Goal: Browse casually: Explore the website without a specific task or goal

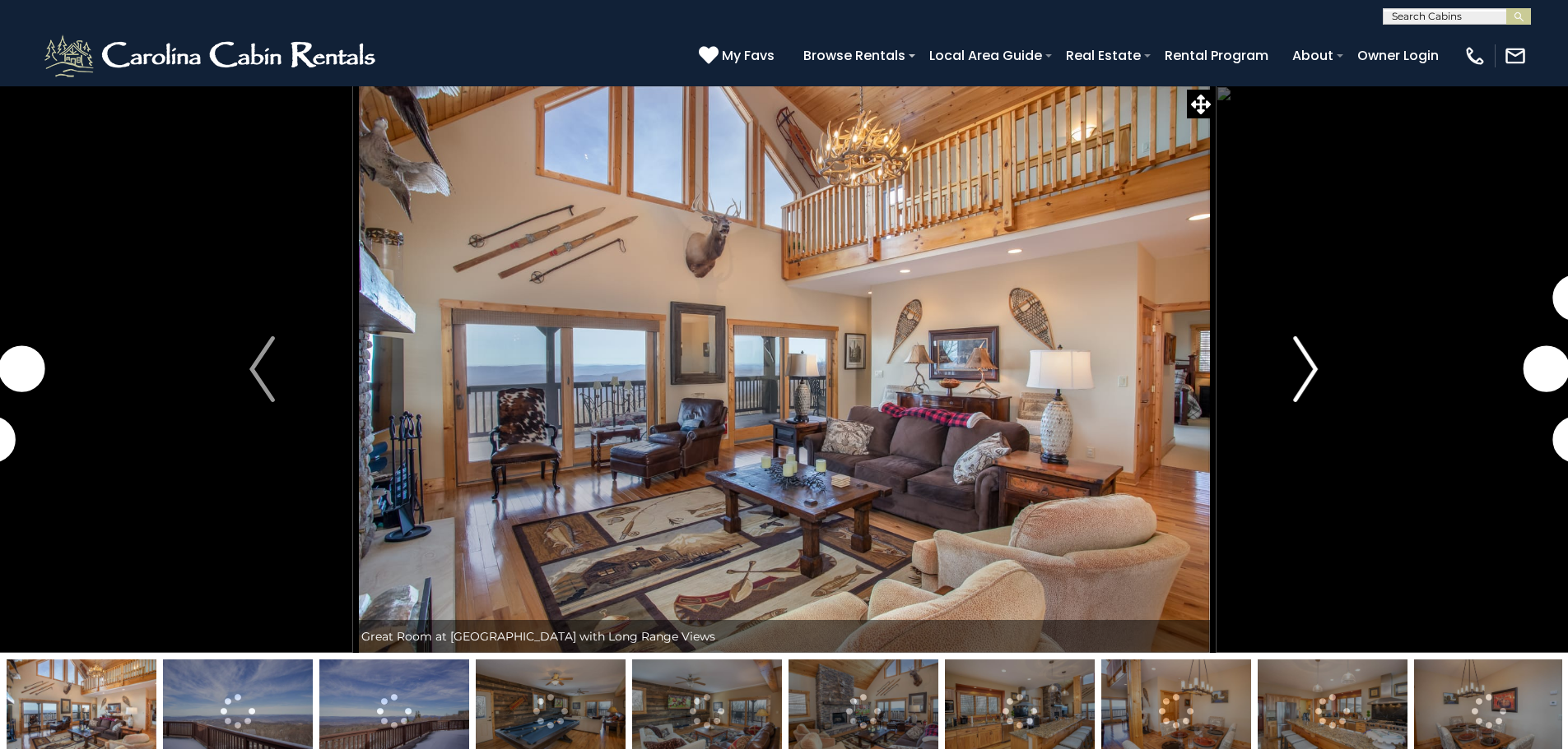
click at [1320, 360] on button "Next" at bounding box center [1306, 370] width 181 height 568
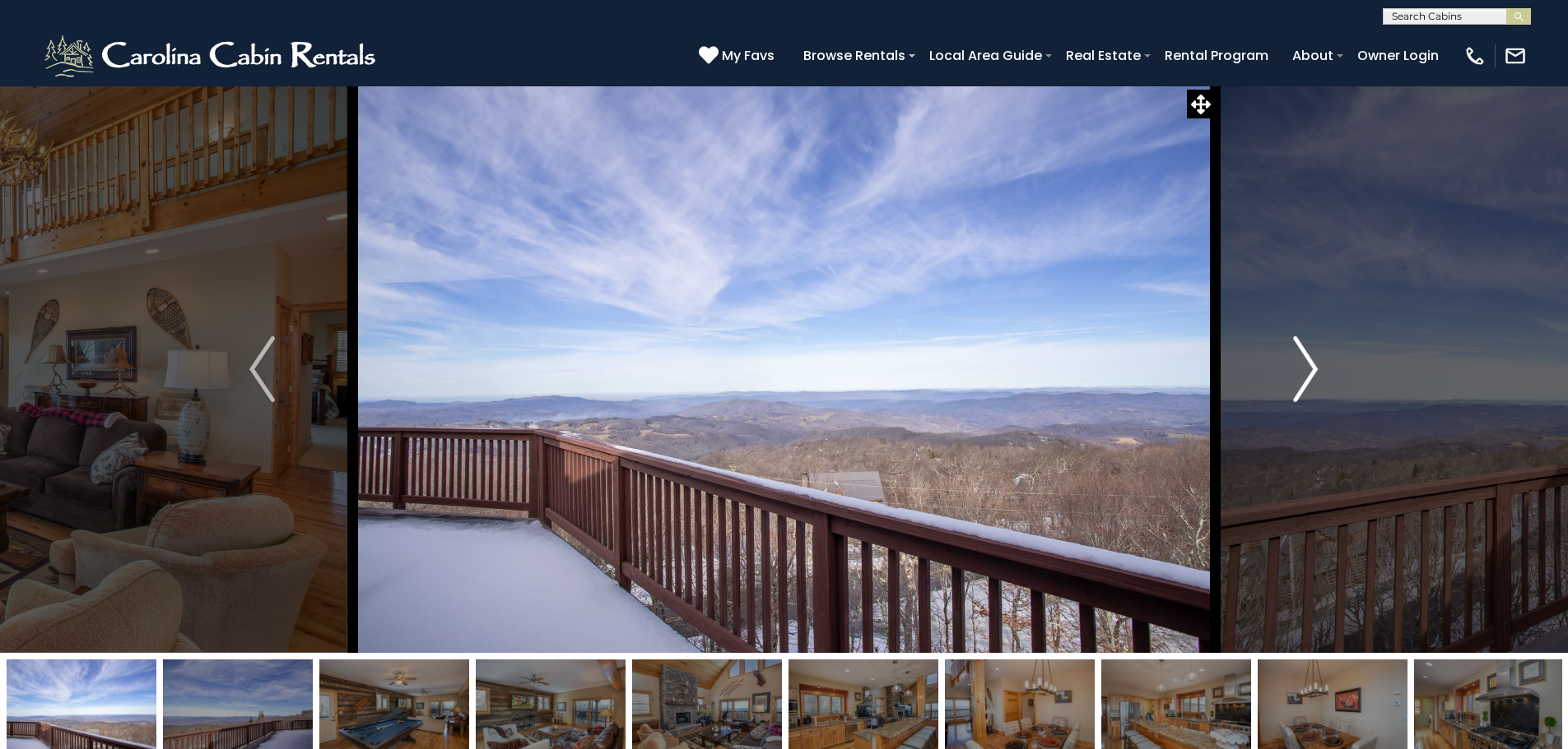
click at [1317, 364] on img "Next" at bounding box center [1305, 369] width 24 height 65
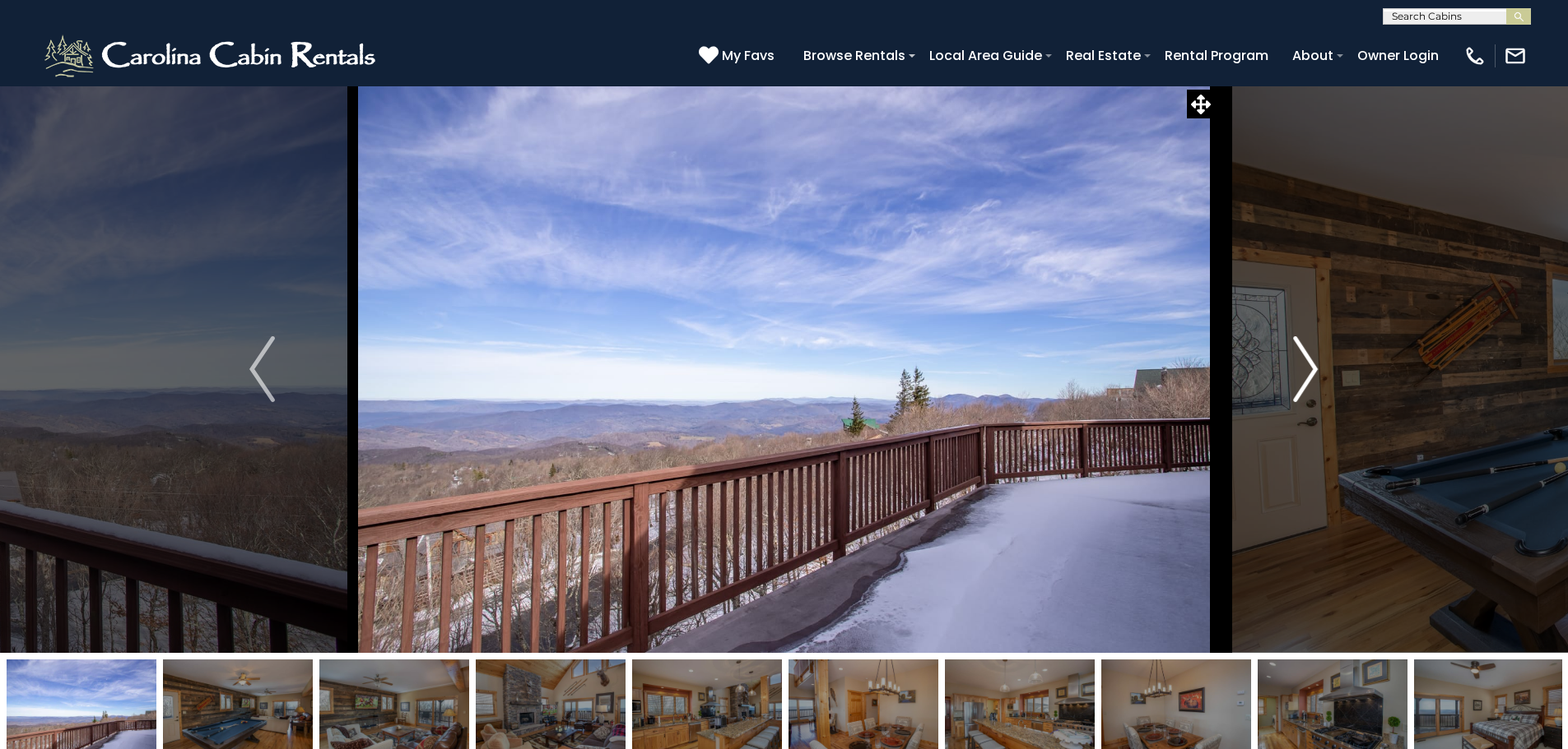
click at [1317, 364] on img "Next" at bounding box center [1305, 369] width 24 height 65
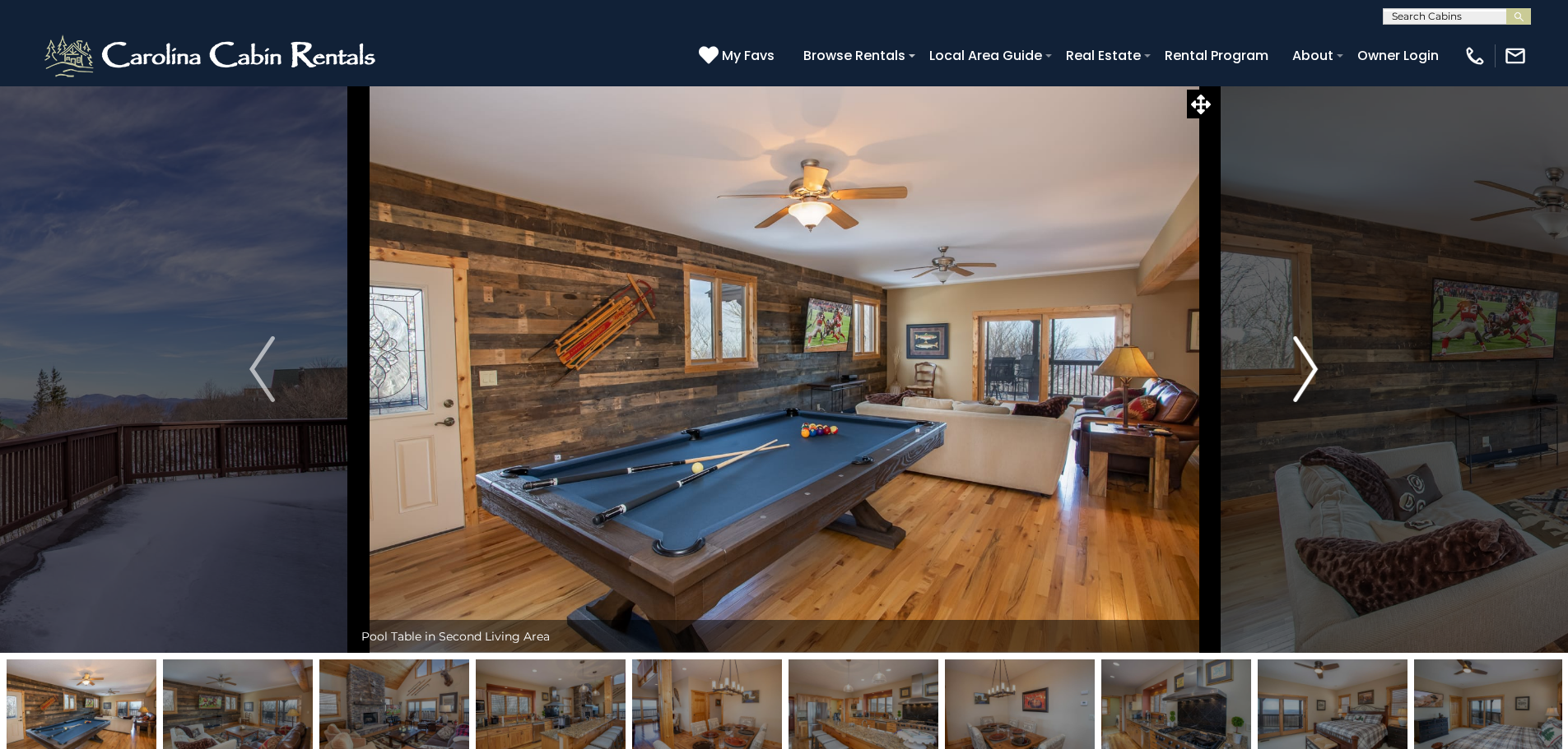
click at [1317, 364] on img "Next" at bounding box center [1305, 369] width 24 height 65
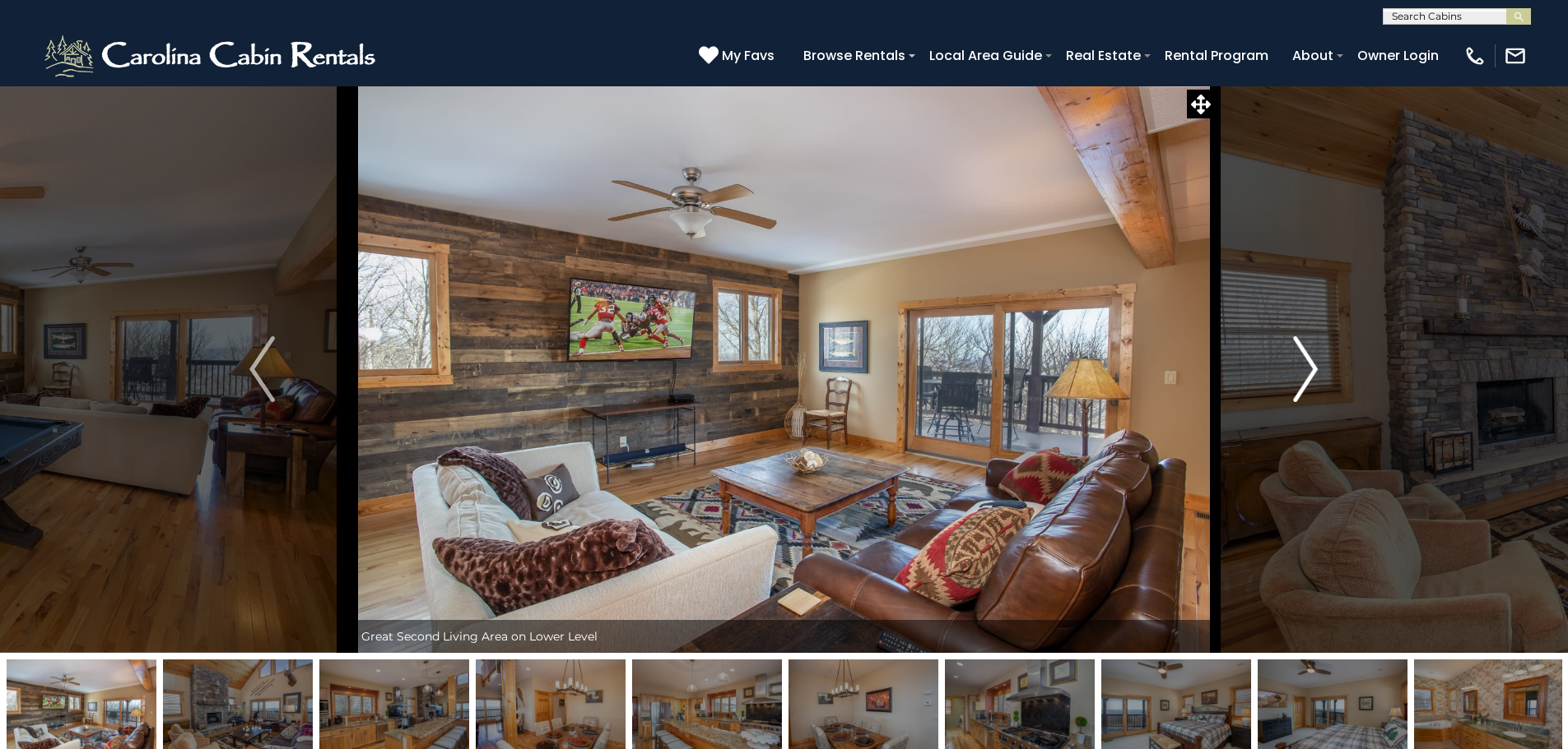
click at [1317, 364] on img "Next" at bounding box center [1305, 369] width 24 height 65
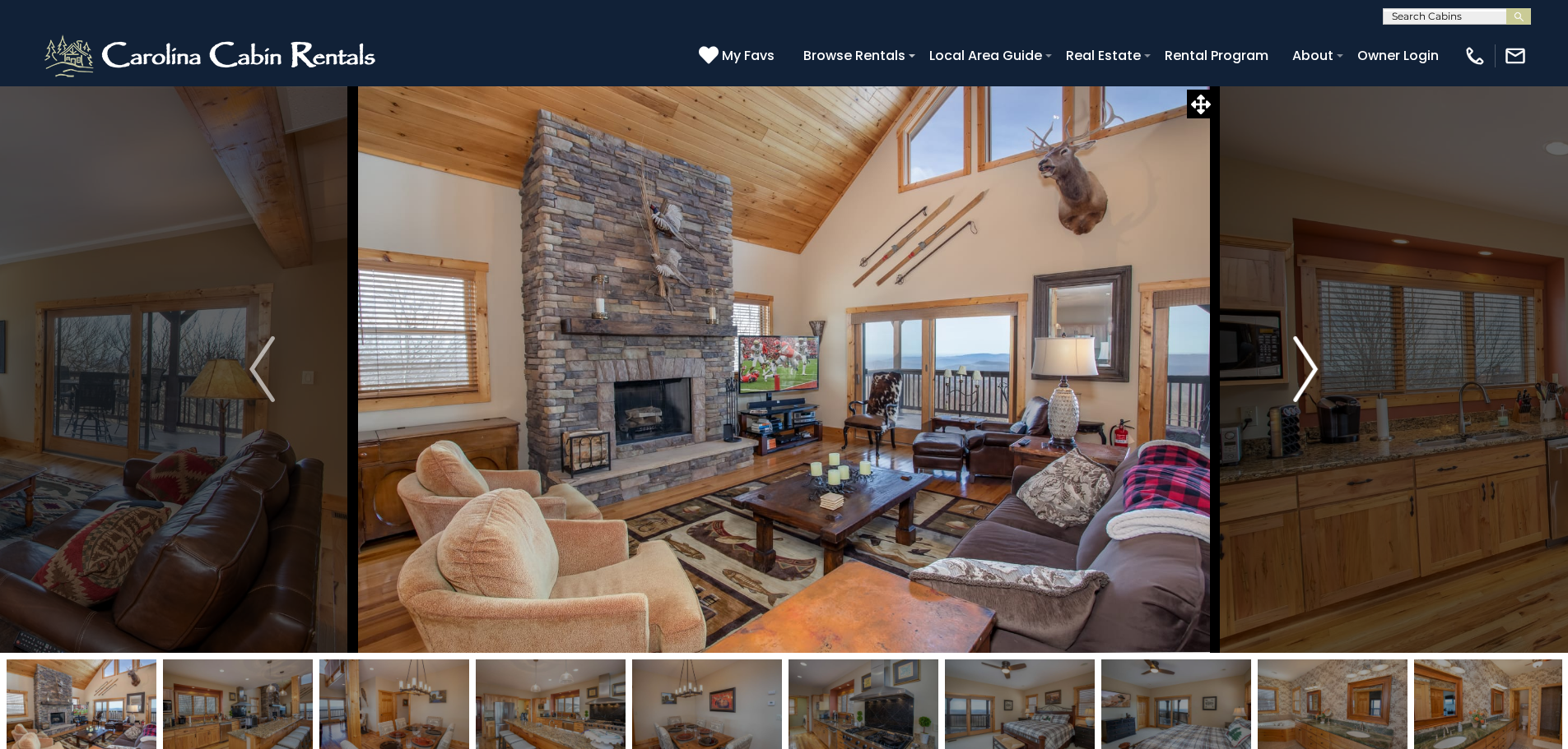
click at [1317, 364] on img "Next" at bounding box center [1305, 369] width 24 height 65
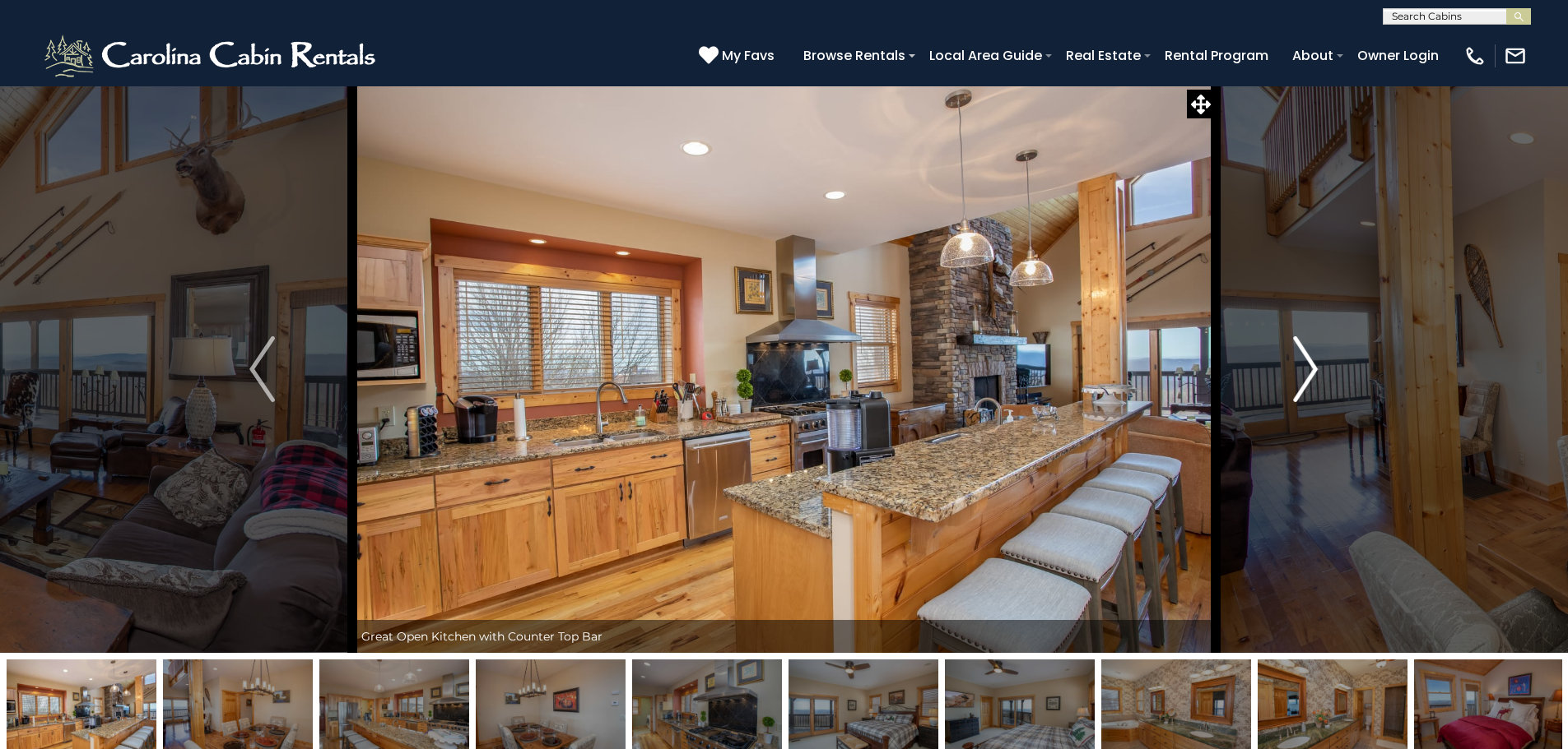
click at [1317, 364] on img "Next" at bounding box center [1305, 369] width 24 height 65
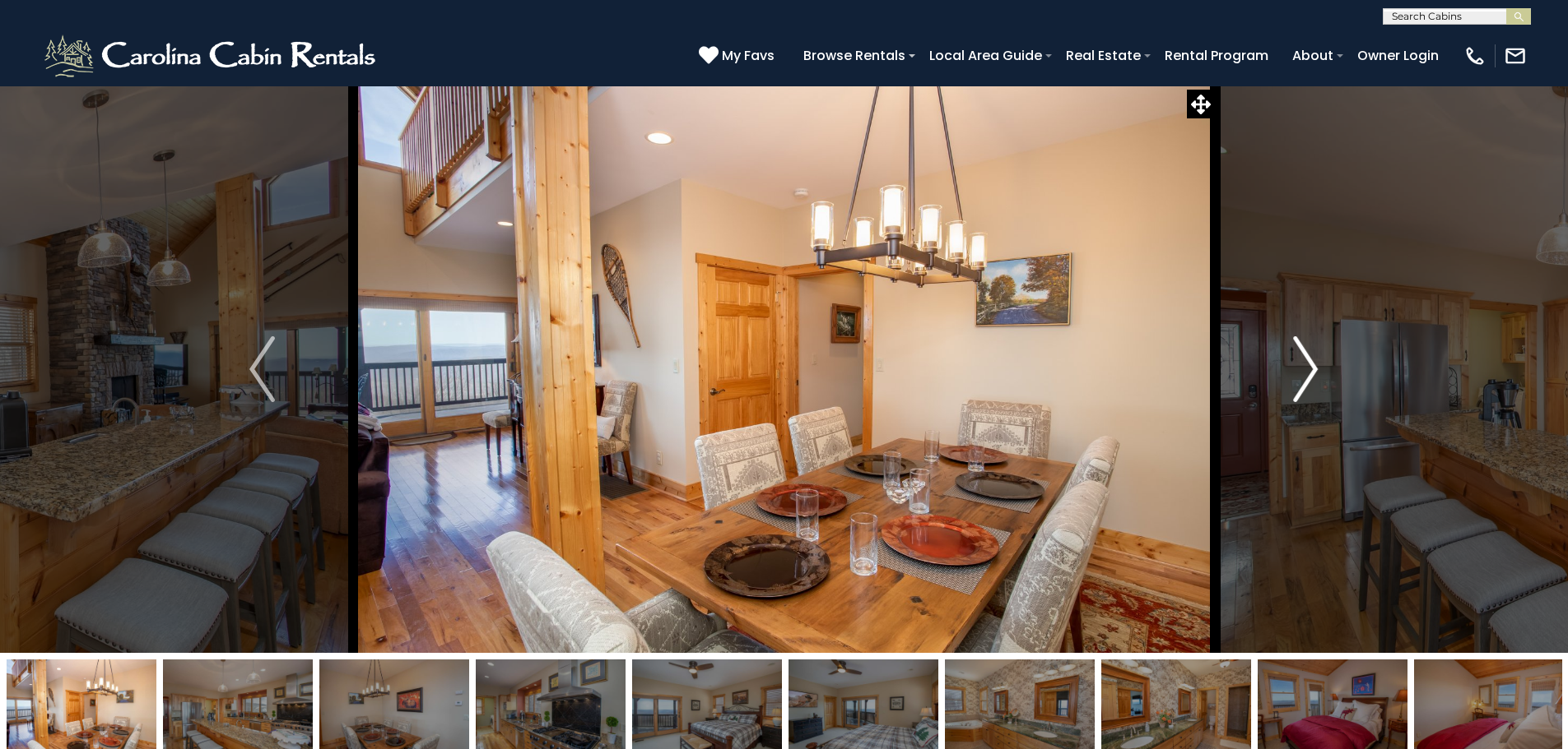
click at [1317, 364] on img "Next" at bounding box center [1305, 369] width 24 height 65
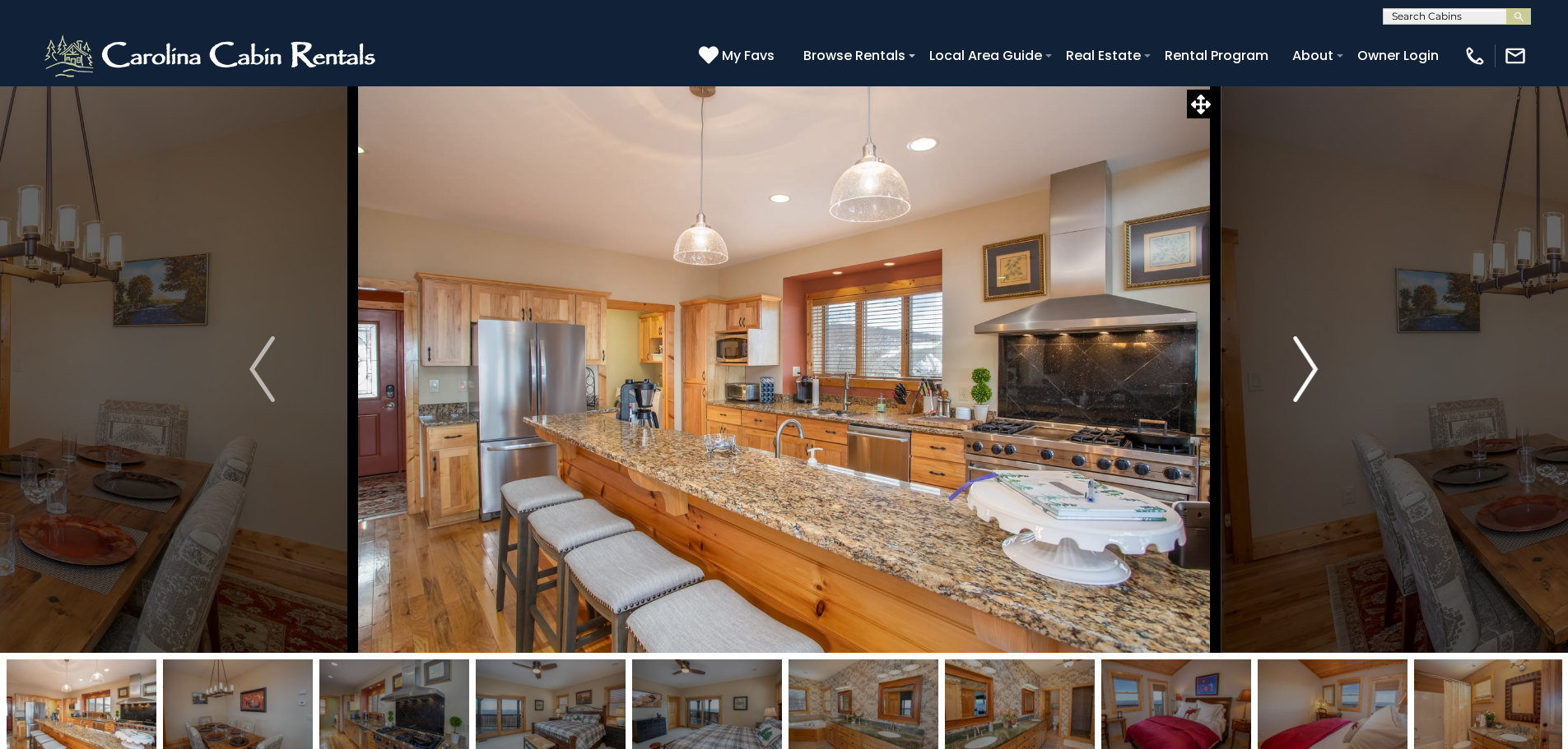
click at [1317, 364] on img "Next" at bounding box center [1305, 369] width 24 height 65
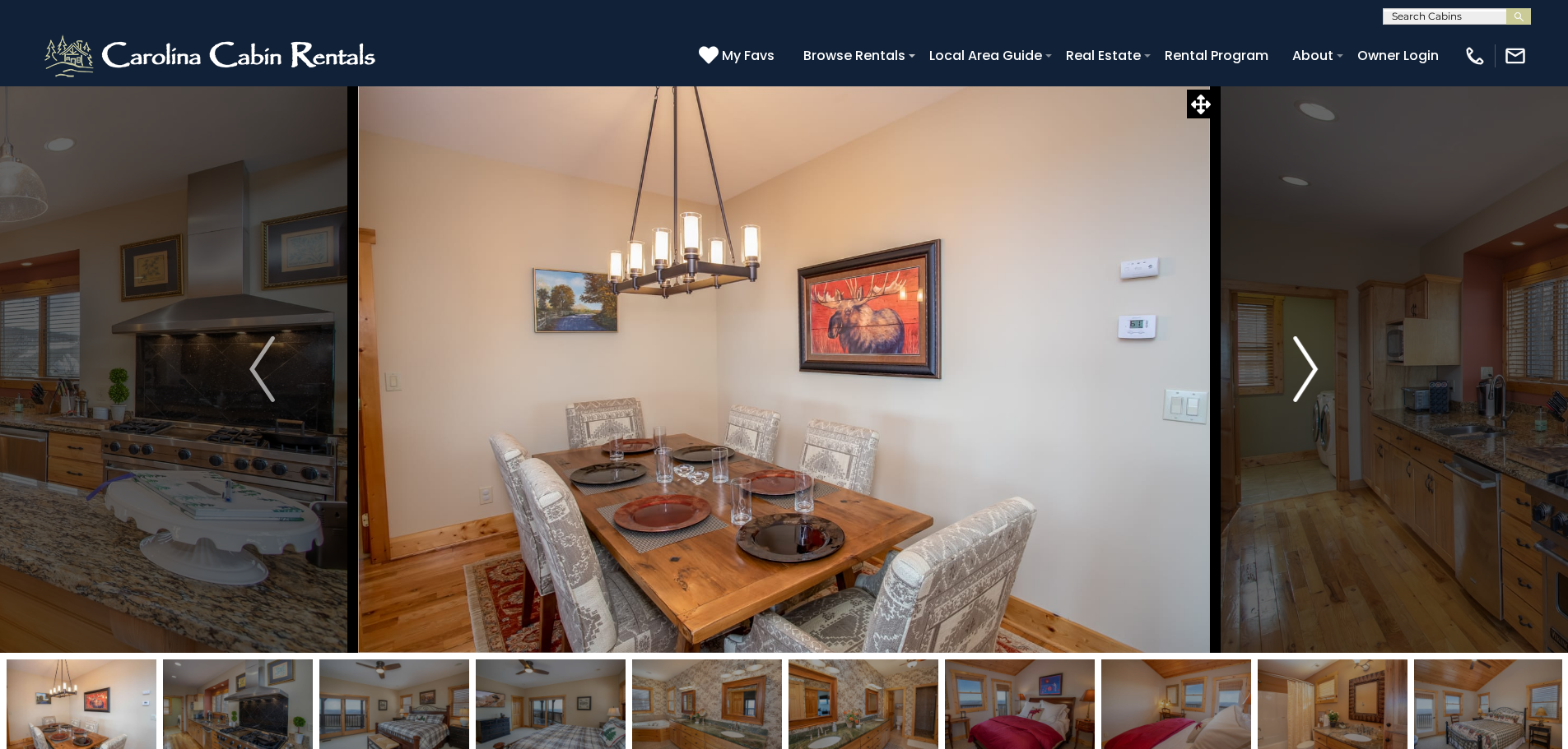
click at [1317, 364] on img "Next" at bounding box center [1305, 369] width 24 height 65
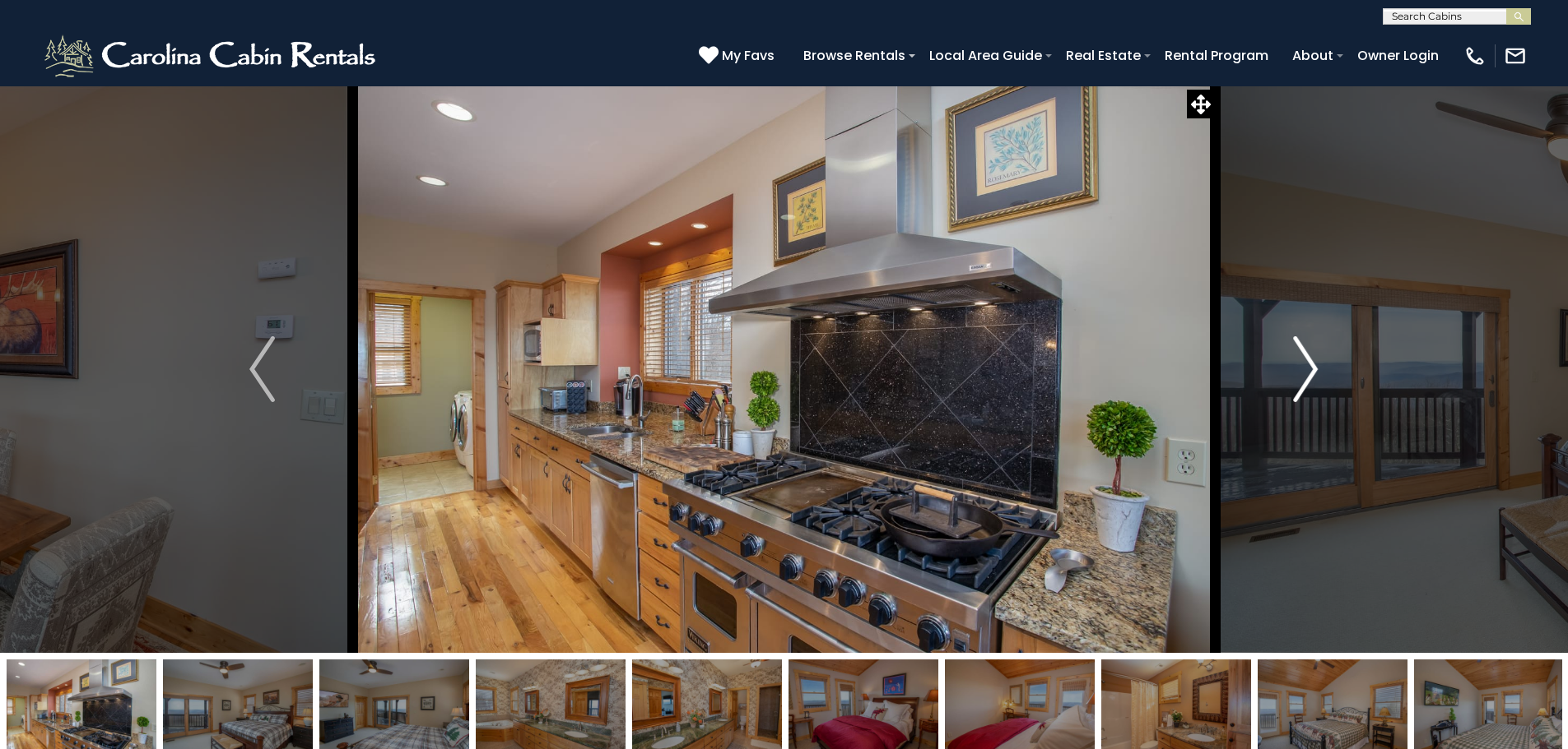
click at [1317, 364] on img "Next" at bounding box center [1305, 369] width 24 height 65
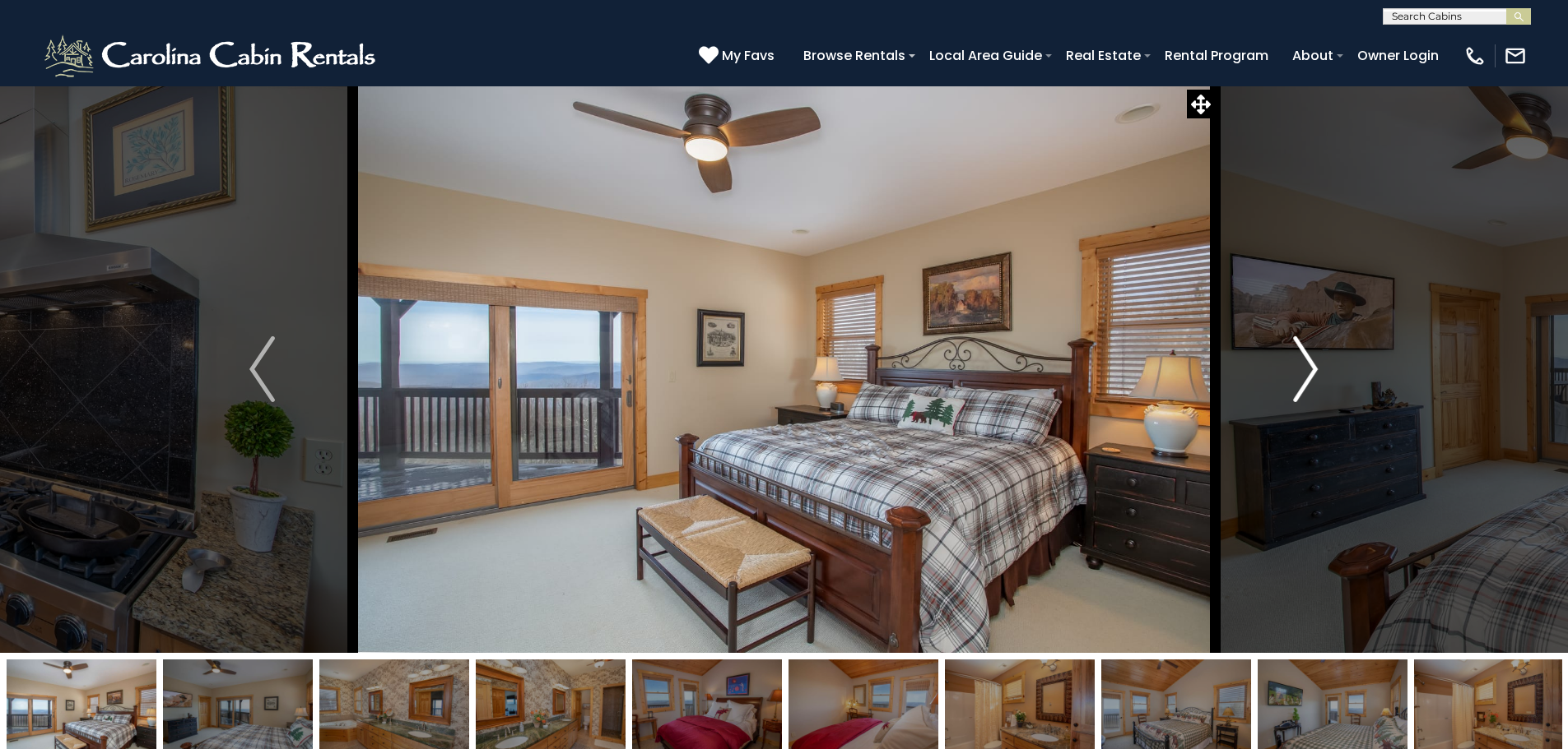
click at [1317, 364] on img "Next" at bounding box center [1305, 369] width 24 height 65
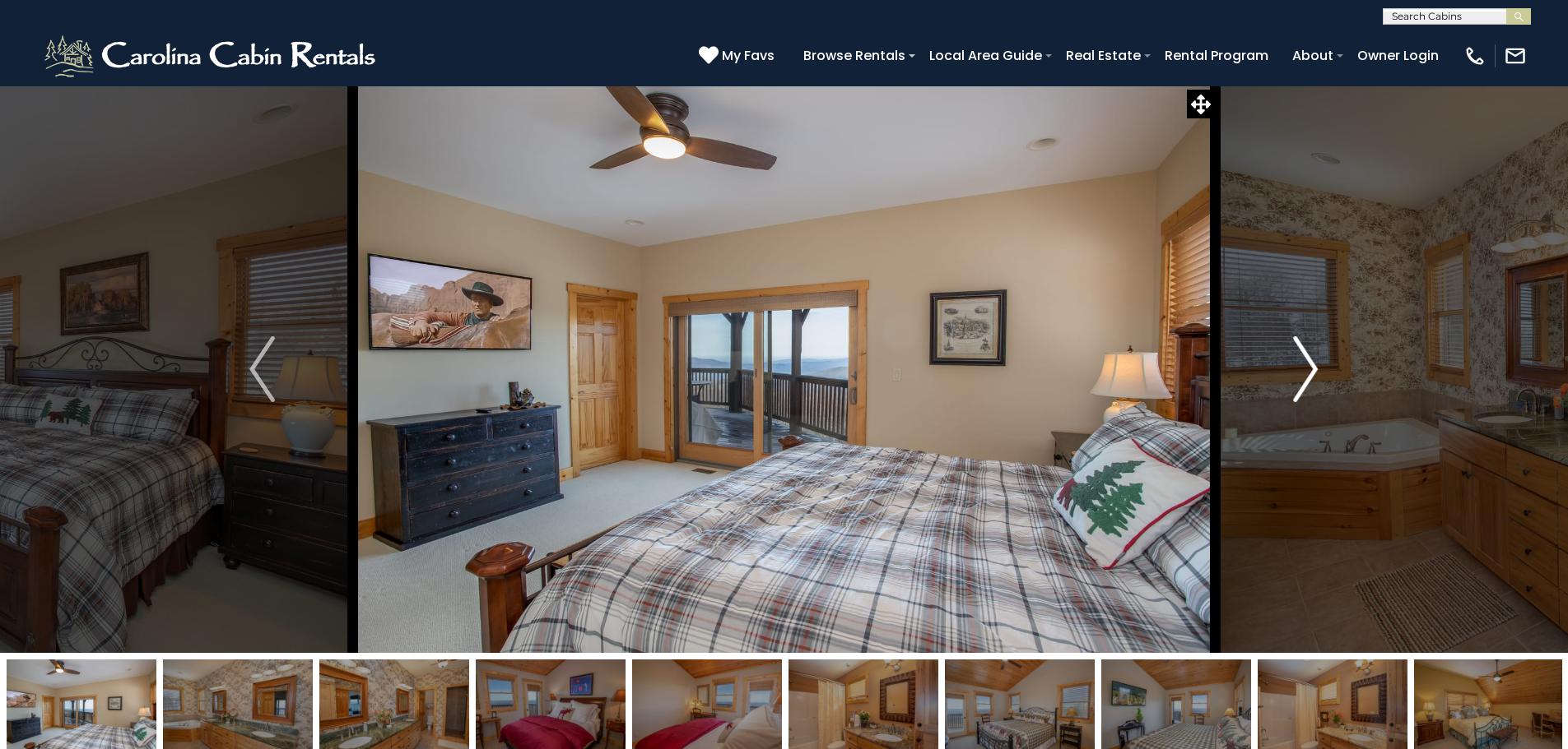
click at [1317, 364] on img "Next" at bounding box center [1305, 369] width 24 height 65
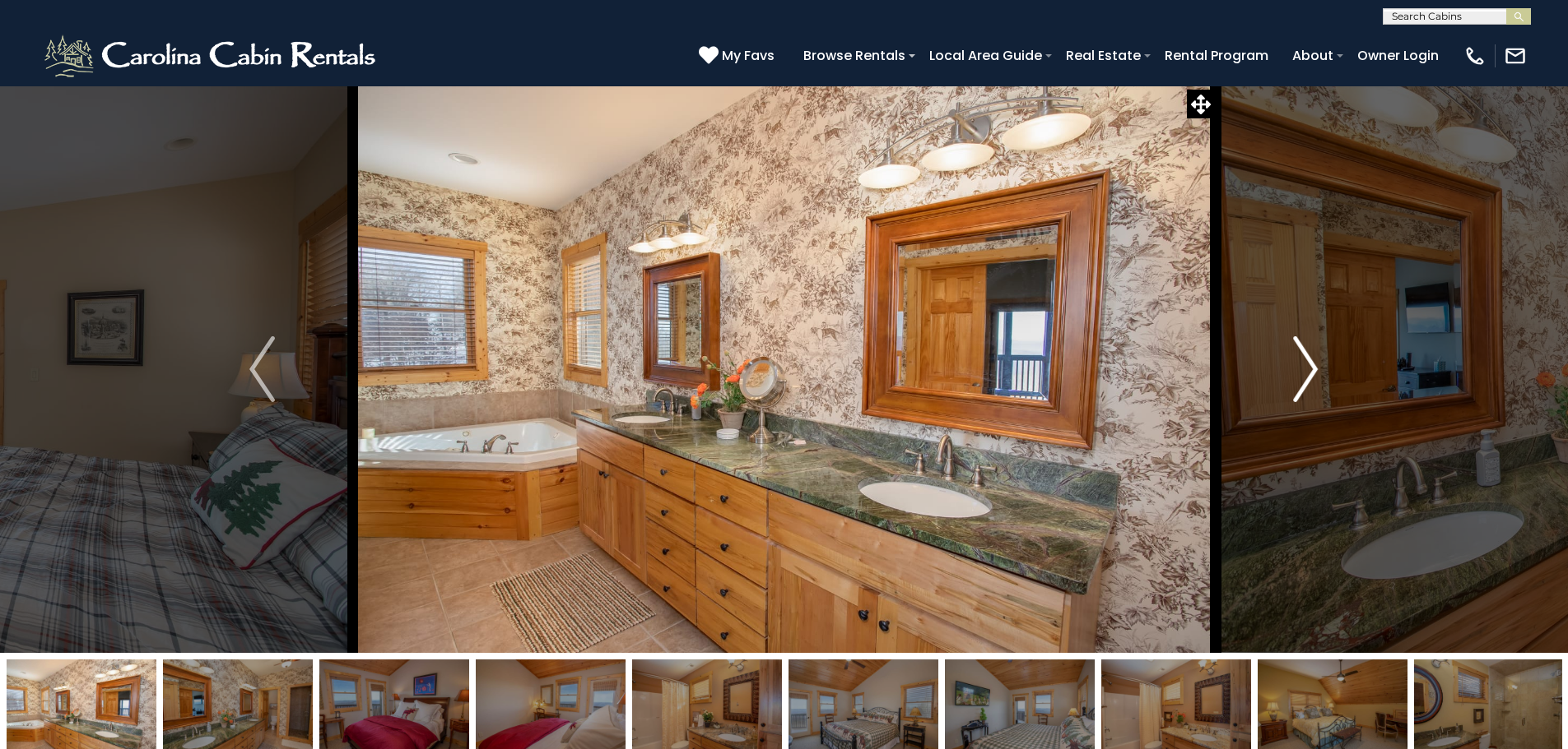
click at [1317, 364] on img "Next" at bounding box center [1305, 369] width 24 height 65
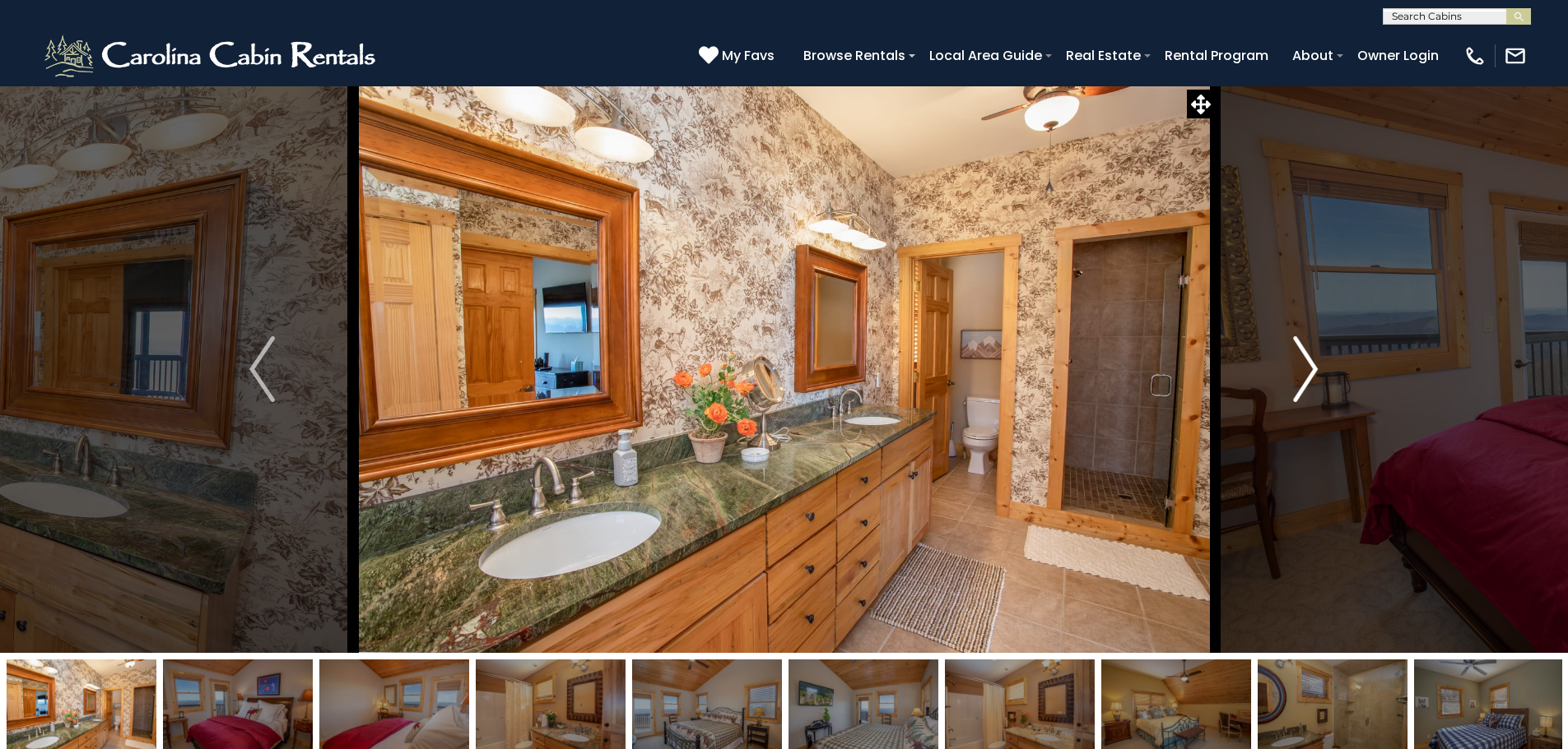
click at [1317, 364] on img "Next" at bounding box center [1305, 369] width 24 height 65
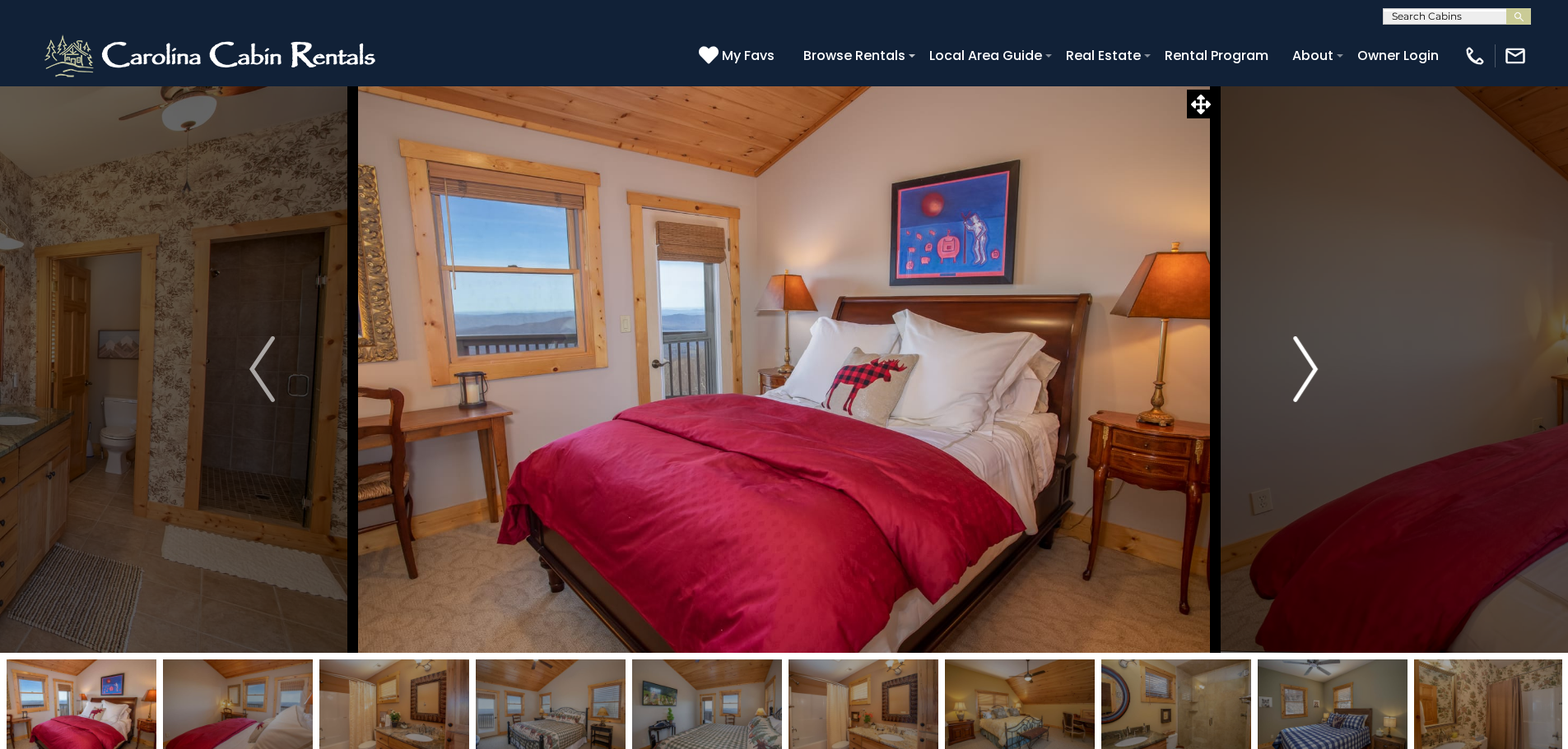
click at [1317, 364] on img "Next" at bounding box center [1305, 369] width 24 height 65
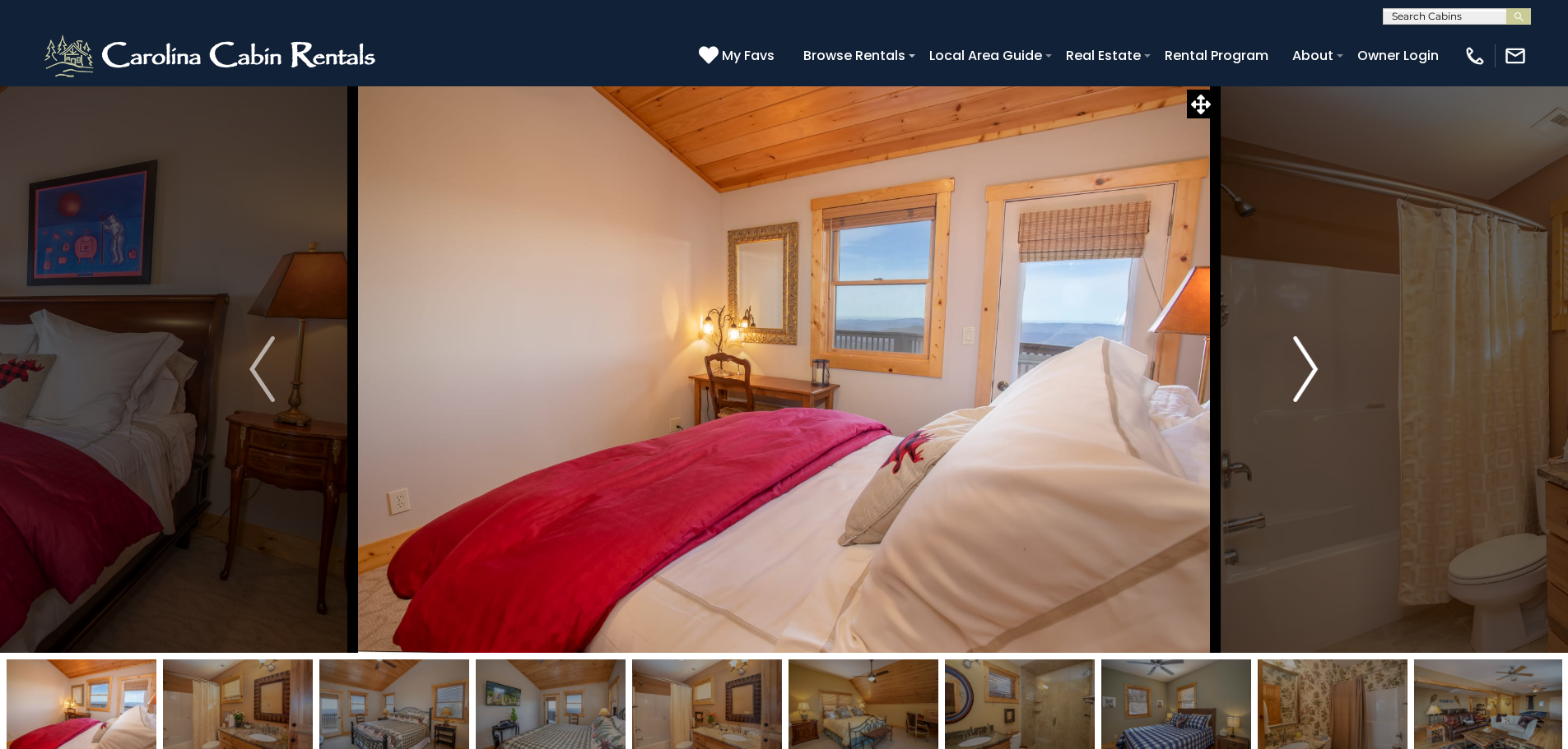
click at [1317, 364] on img "Next" at bounding box center [1305, 369] width 24 height 65
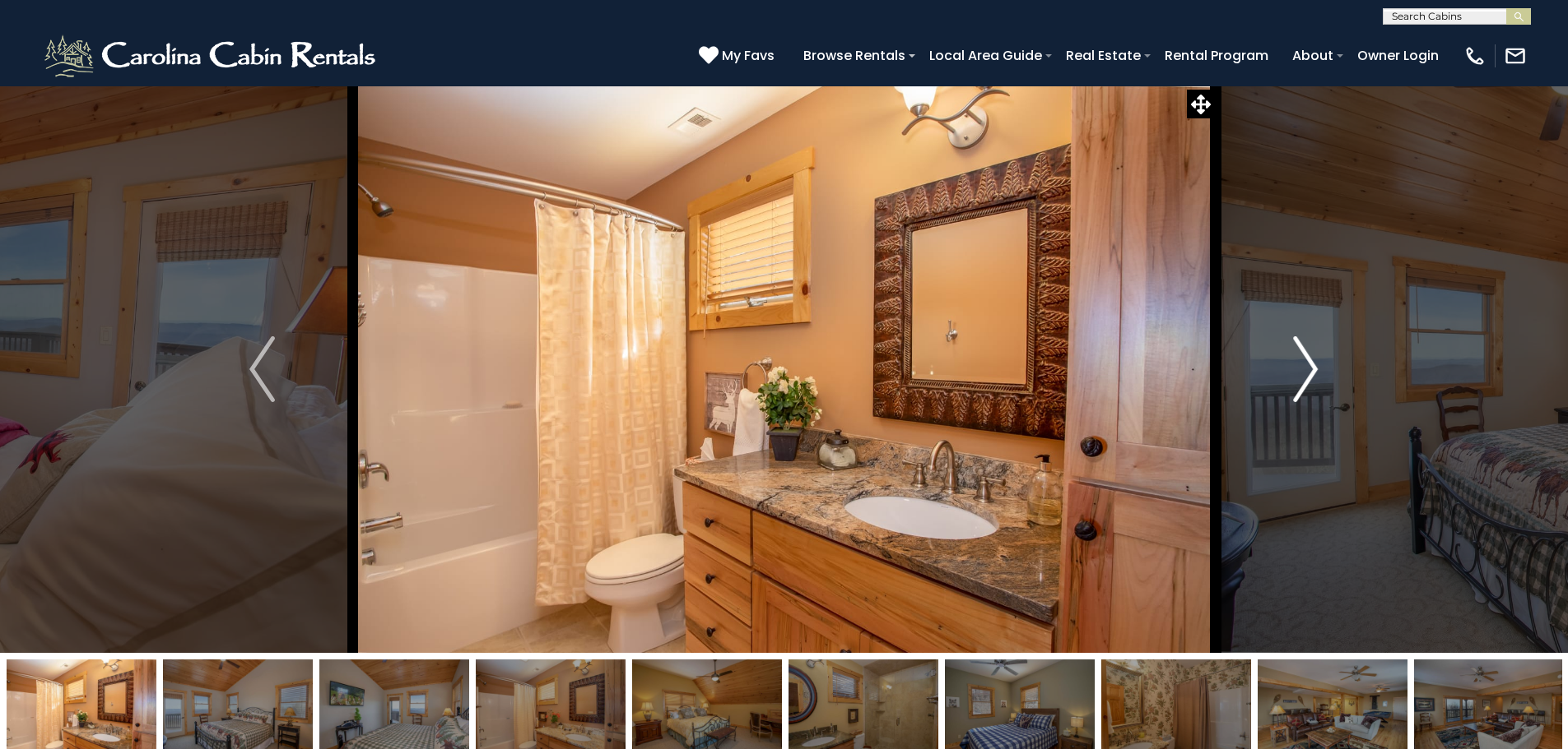
click at [1317, 364] on img "Next" at bounding box center [1305, 369] width 24 height 65
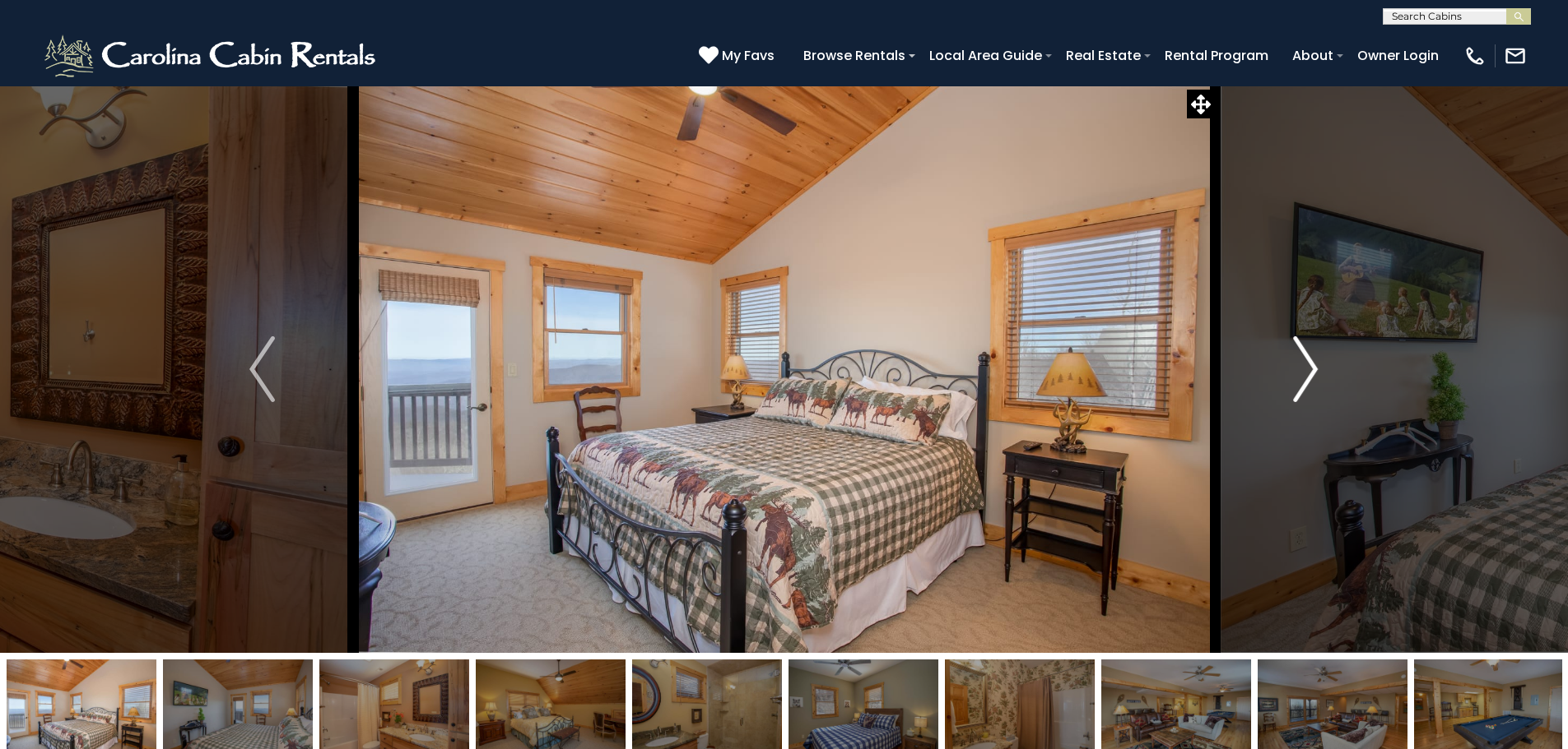
click at [1317, 364] on img "Next" at bounding box center [1305, 369] width 24 height 65
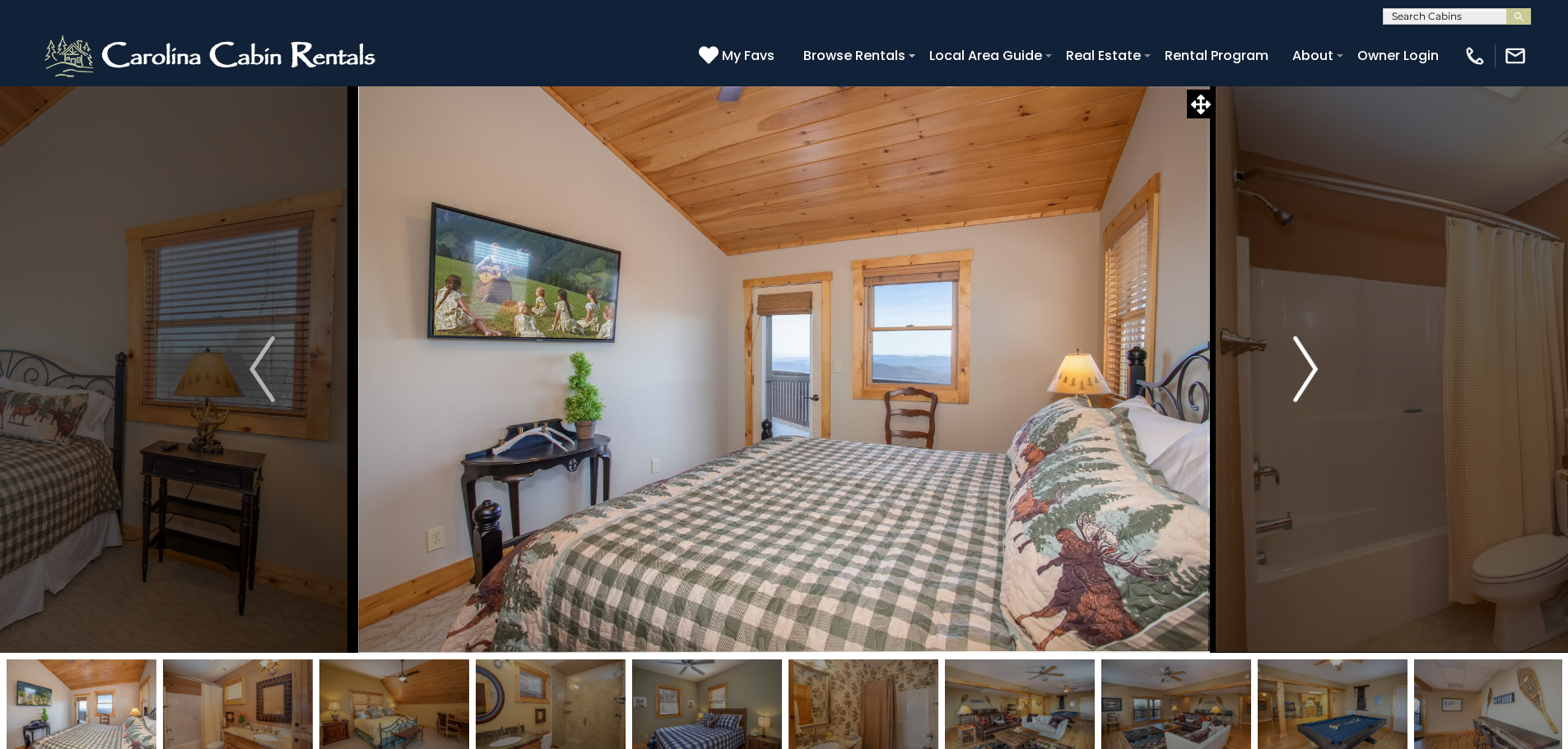
click at [1317, 364] on img "Next" at bounding box center [1305, 369] width 24 height 65
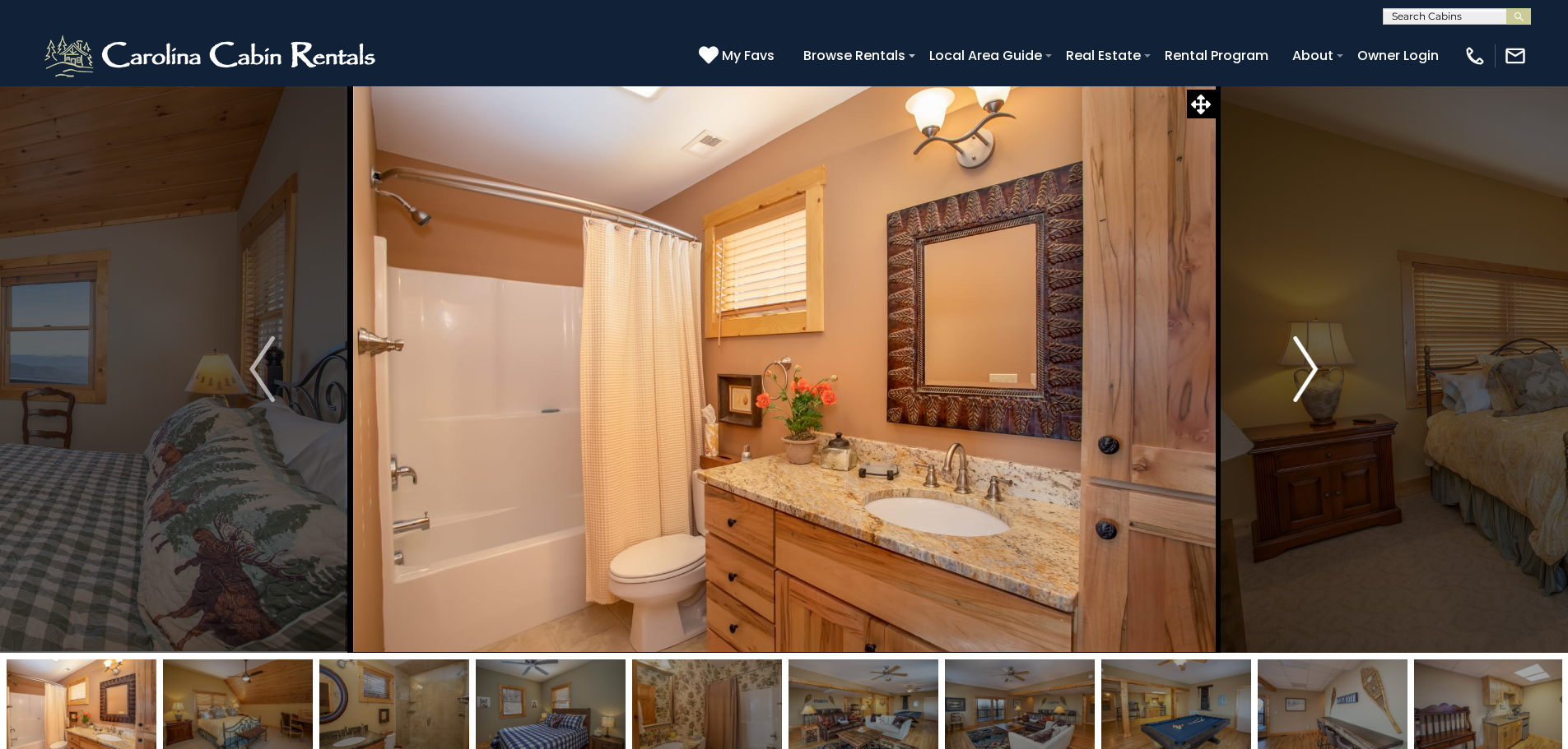
click at [1317, 364] on img "Next" at bounding box center [1305, 369] width 24 height 65
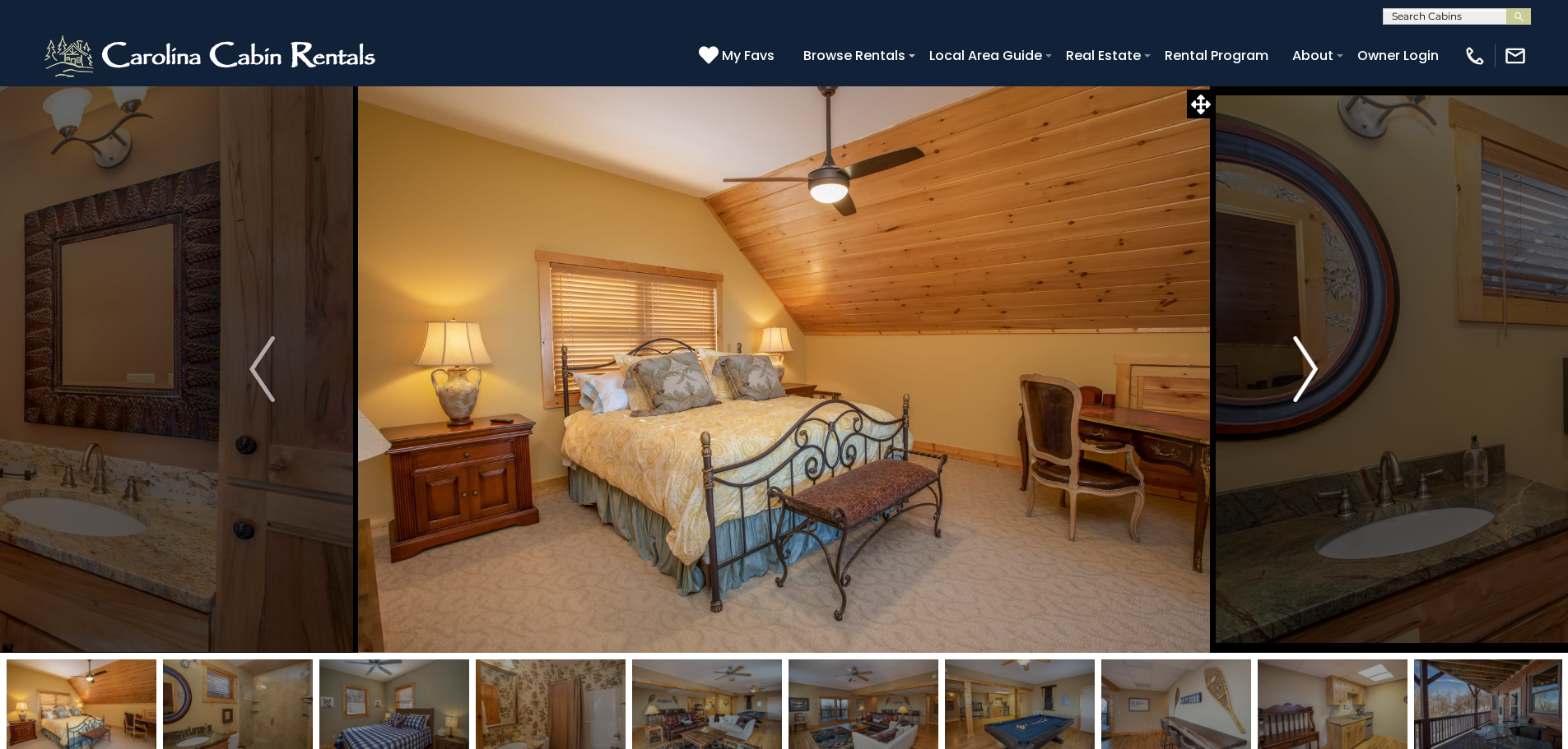
click at [1317, 364] on img "Next" at bounding box center [1305, 369] width 24 height 65
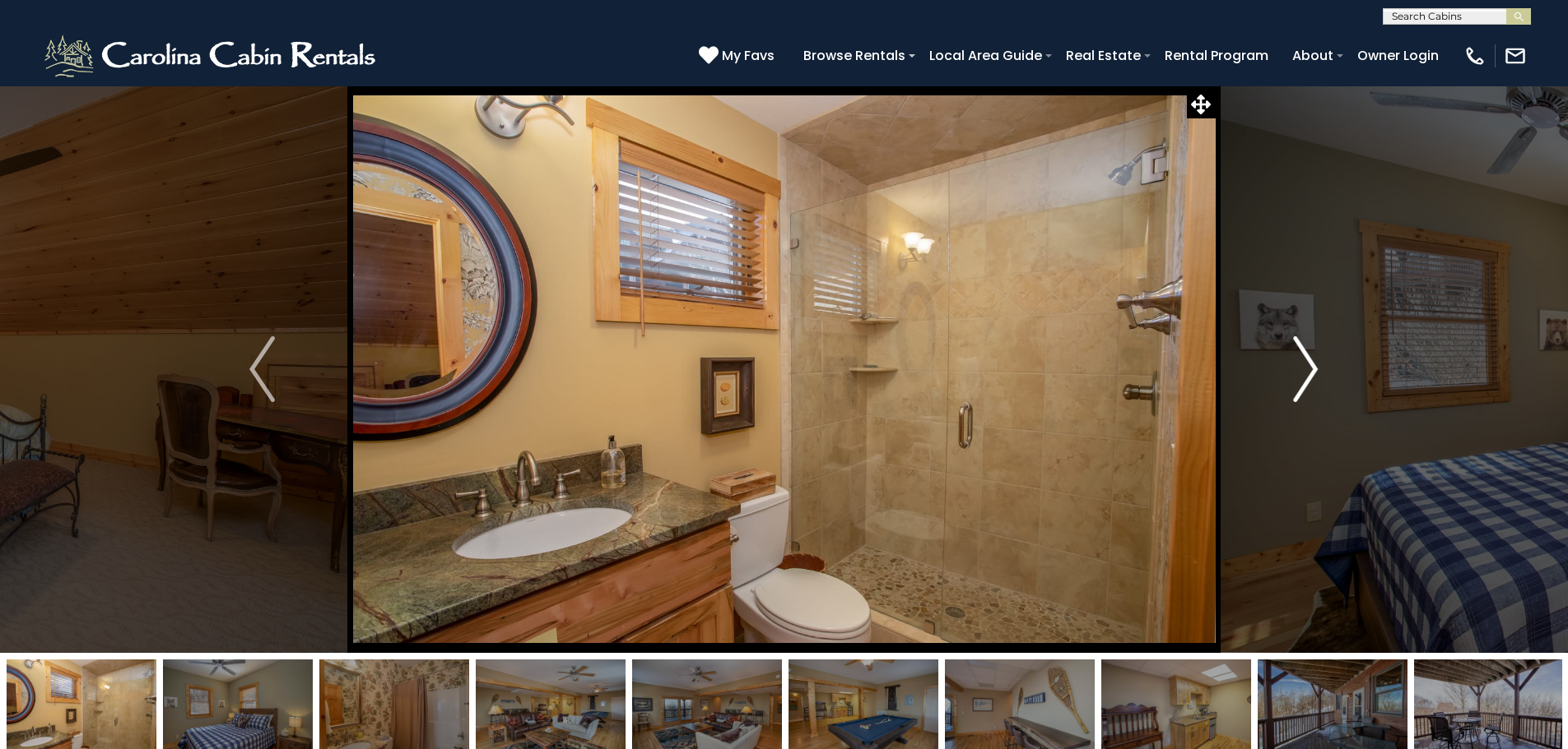
click at [1317, 364] on img "Next" at bounding box center [1305, 369] width 24 height 65
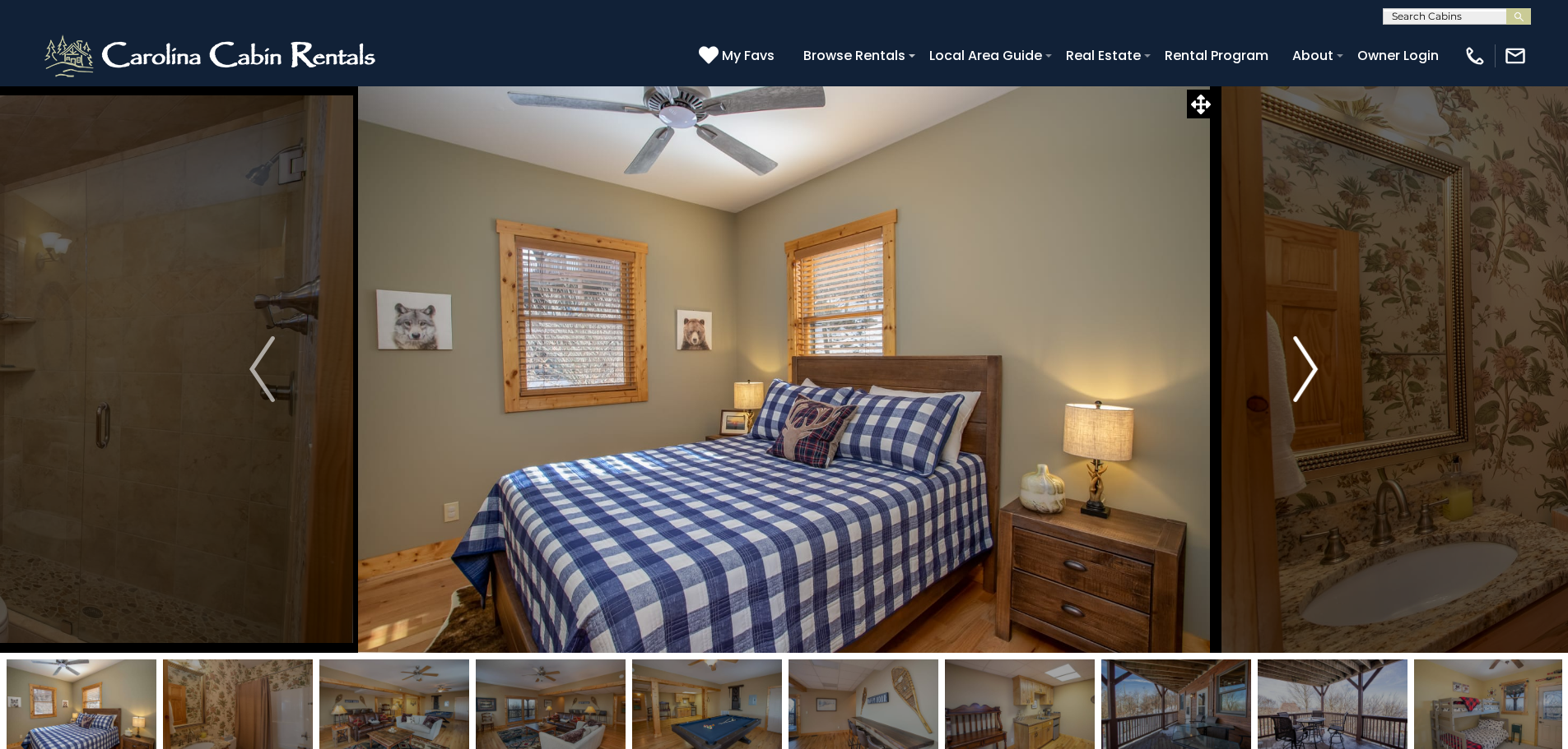
click at [1317, 364] on img "Next" at bounding box center [1305, 369] width 24 height 65
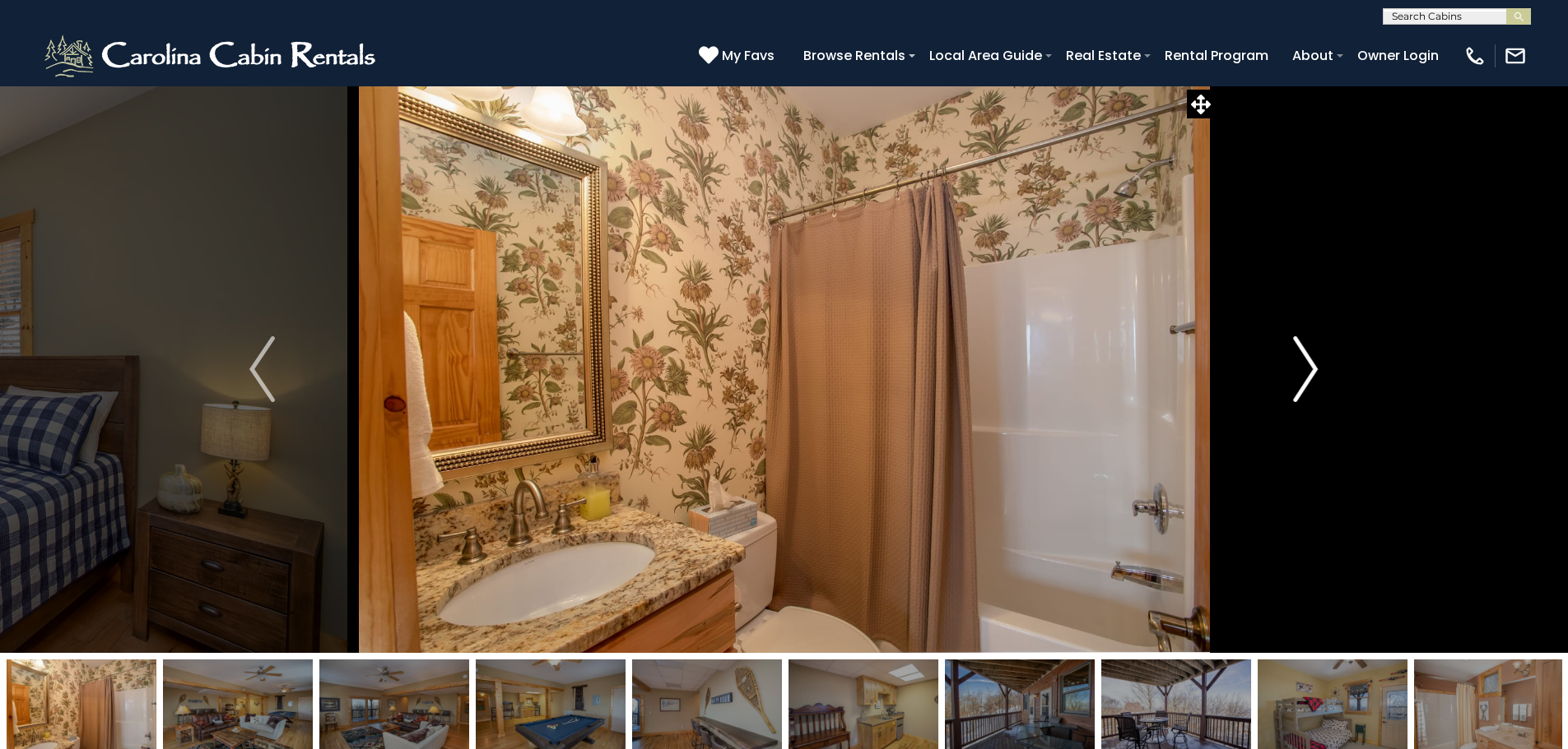
click at [1317, 364] on img "Next" at bounding box center [1305, 369] width 24 height 65
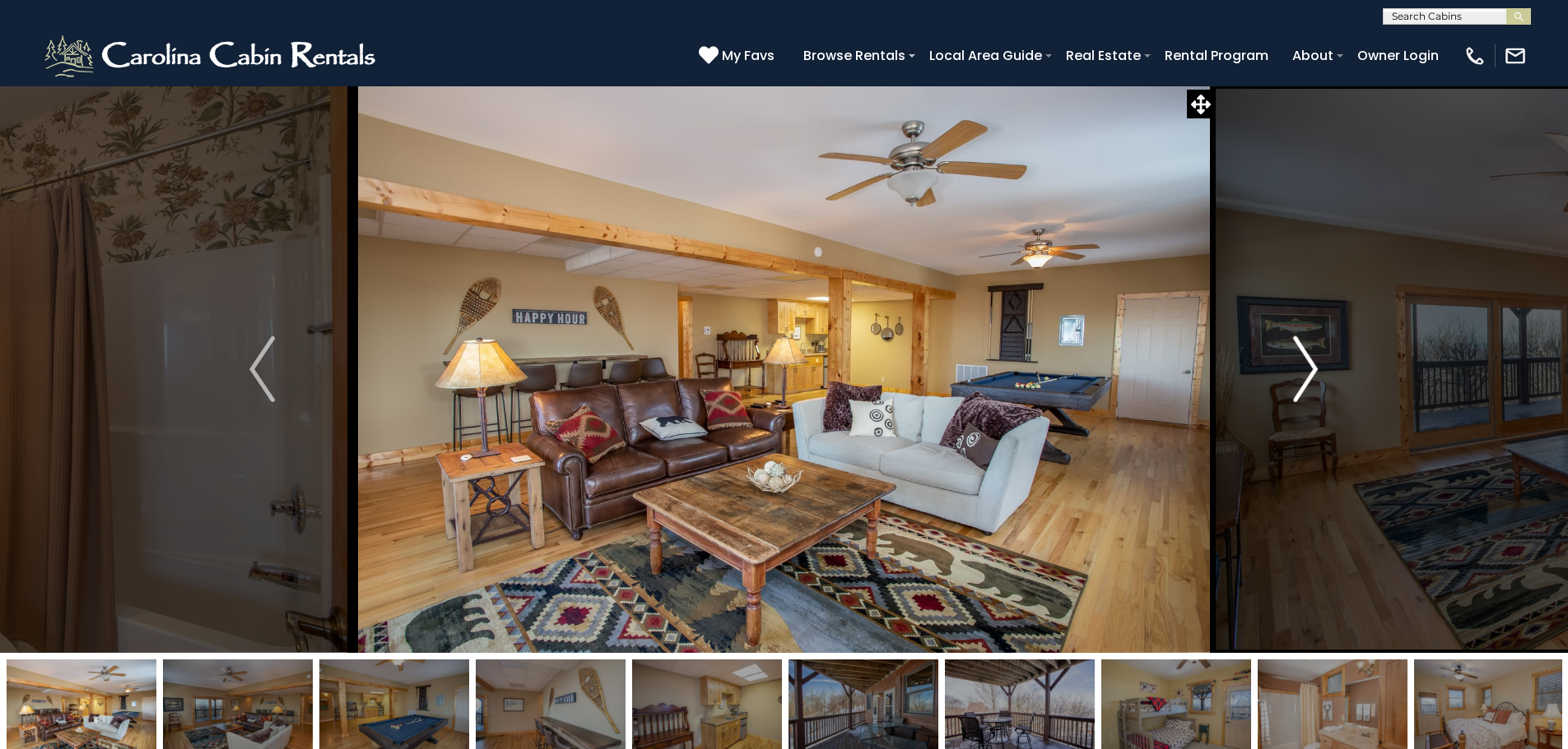
click at [1317, 364] on img "Next" at bounding box center [1305, 369] width 24 height 65
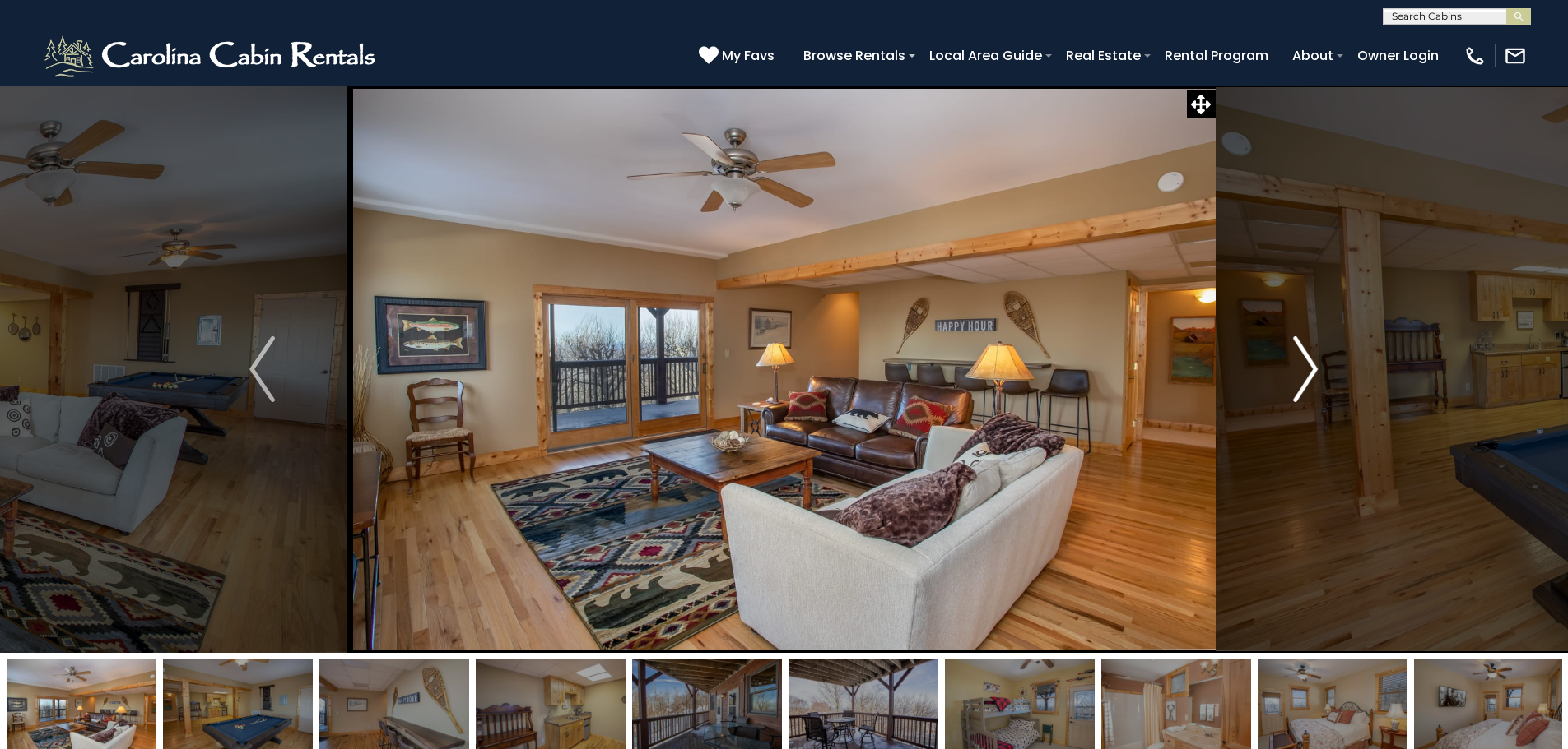
click at [1317, 364] on img "Next" at bounding box center [1305, 369] width 24 height 65
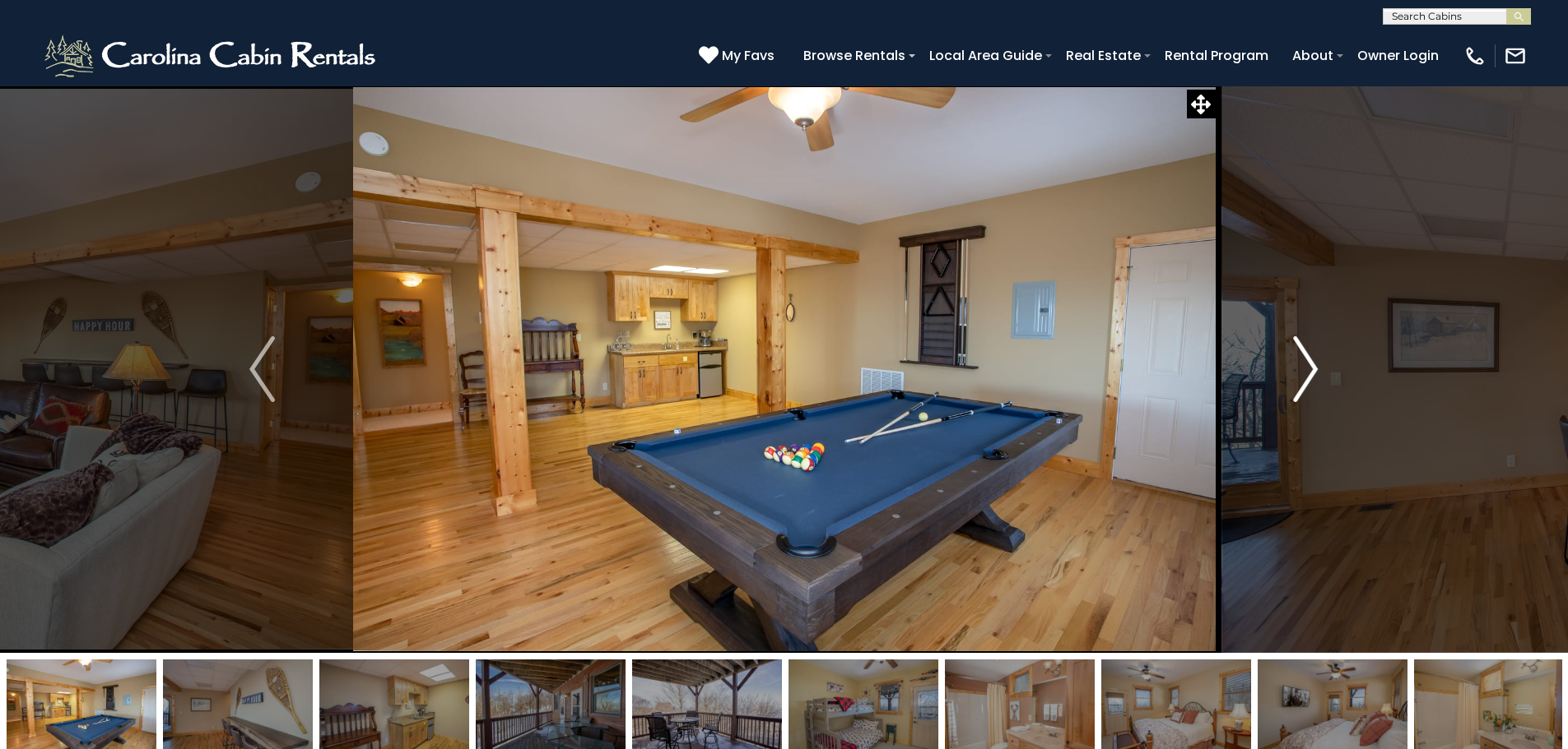
click at [1317, 364] on img "Next" at bounding box center [1305, 369] width 24 height 65
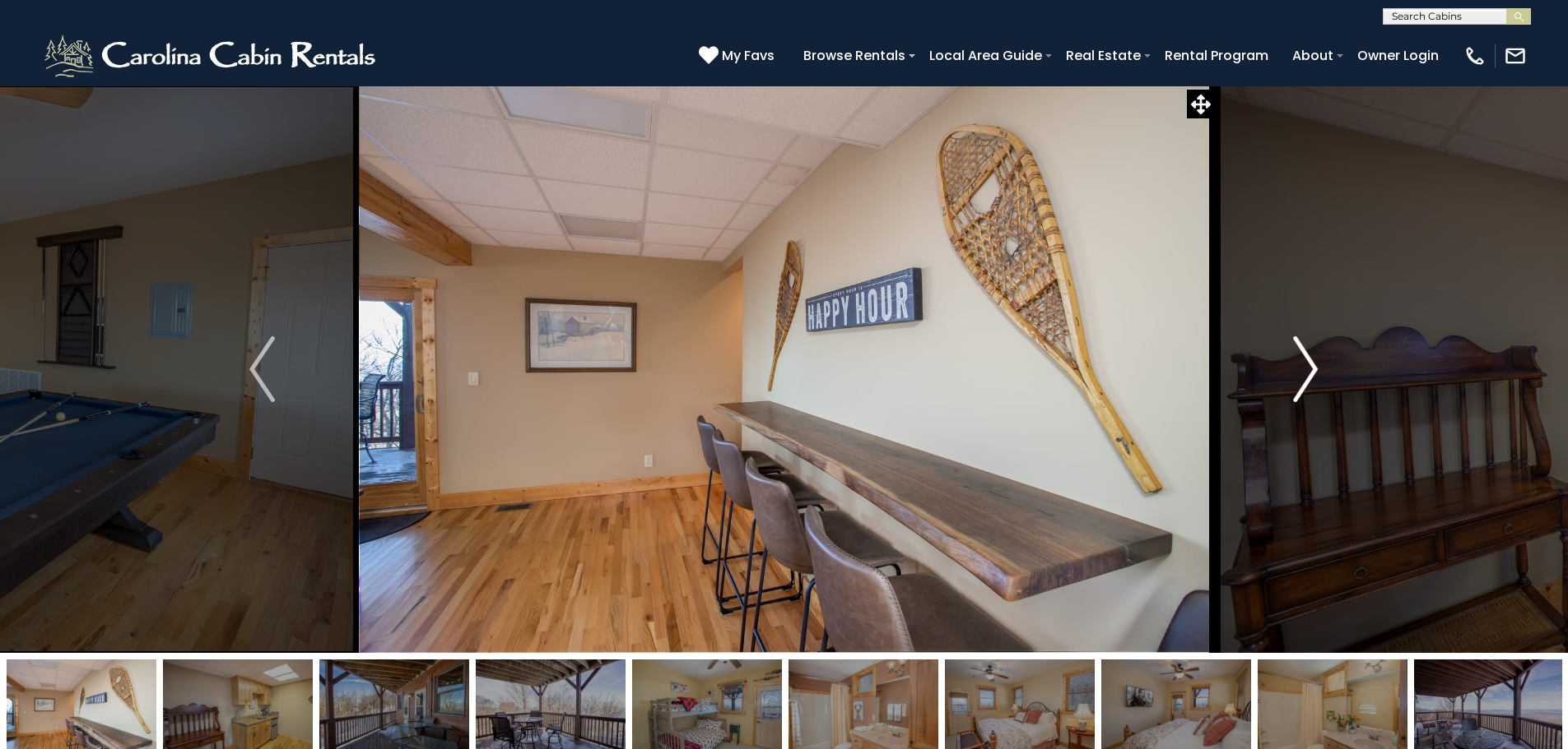
click at [1317, 364] on img "Next" at bounding box center [1305, 369] width 24 height 65
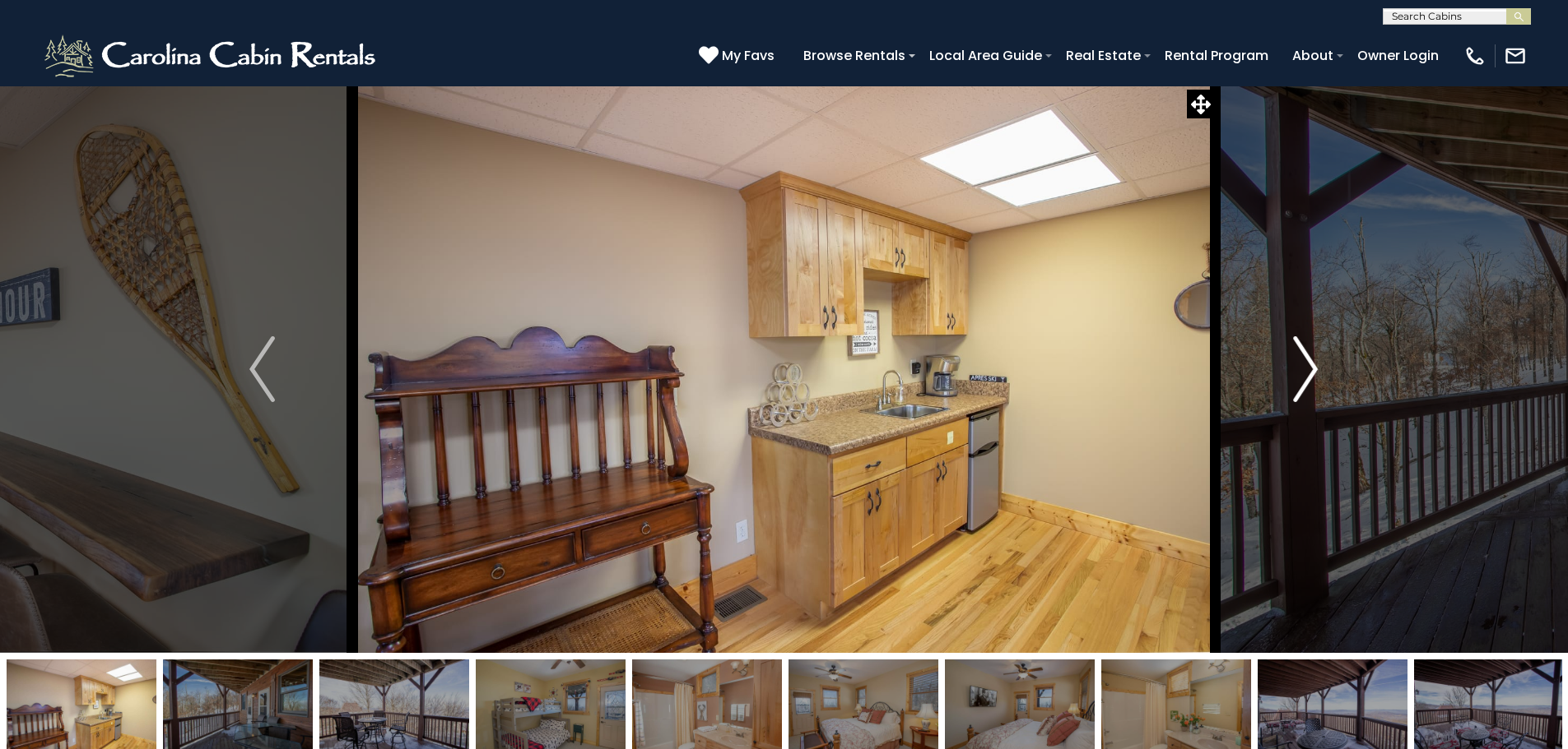
click at [1317, 364] on img "Next" at bounding box center [1305, 369] width 24 height 65
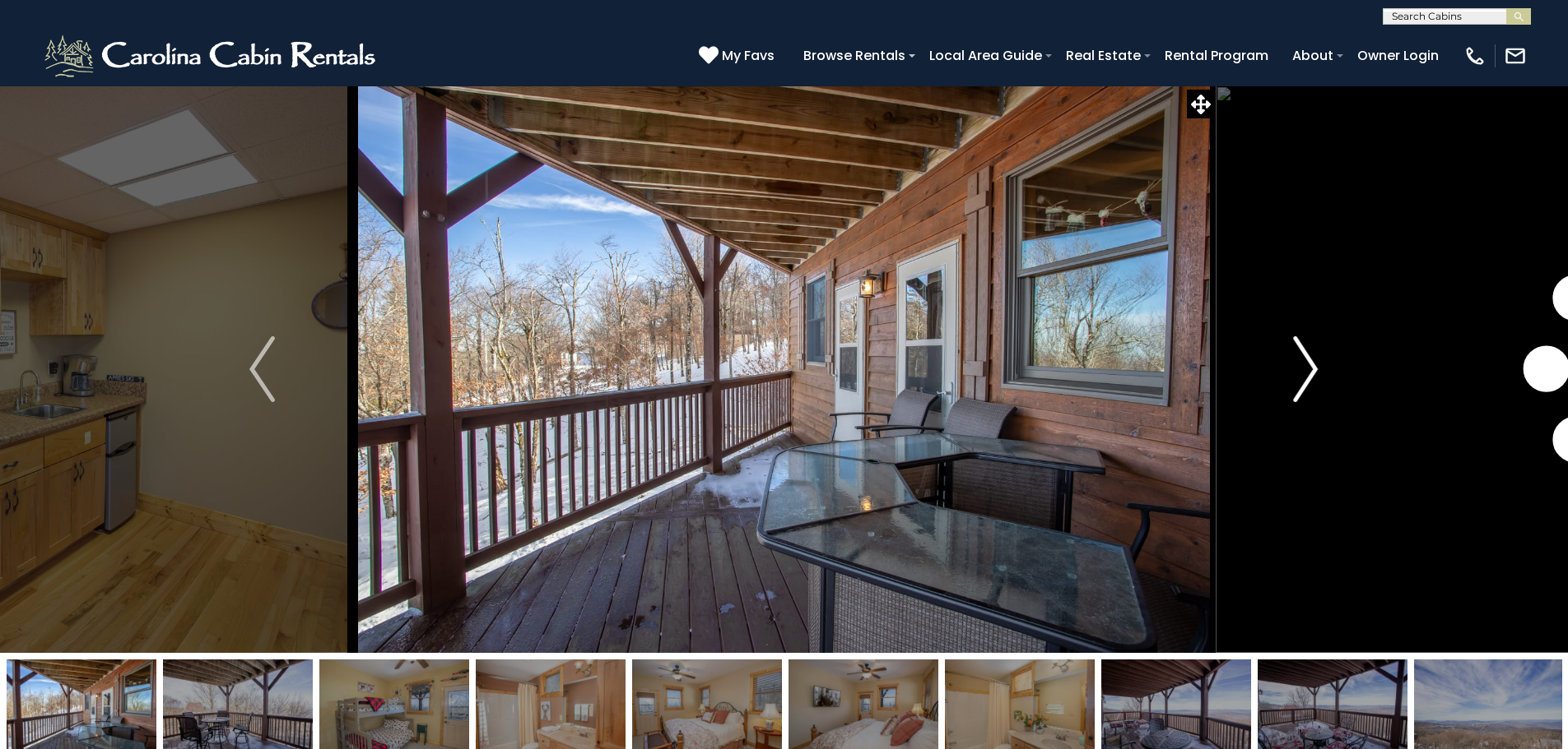
click at [1317, 364] on img "Next" at bounding box center [1305, 369] width 24 height 65
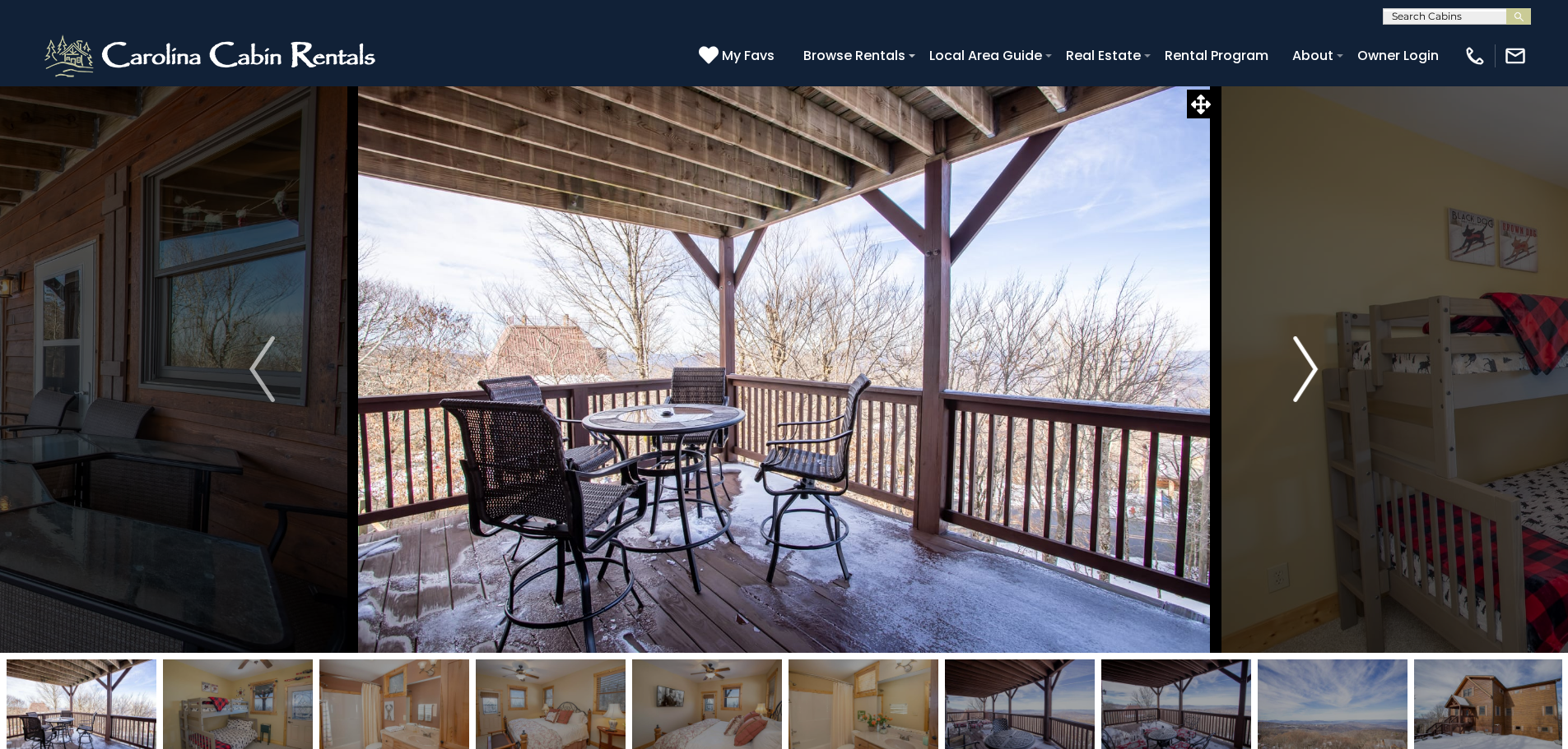
click at [1317, 364] on img "Next" at bounding box center [1305, 369] width 24 height 65
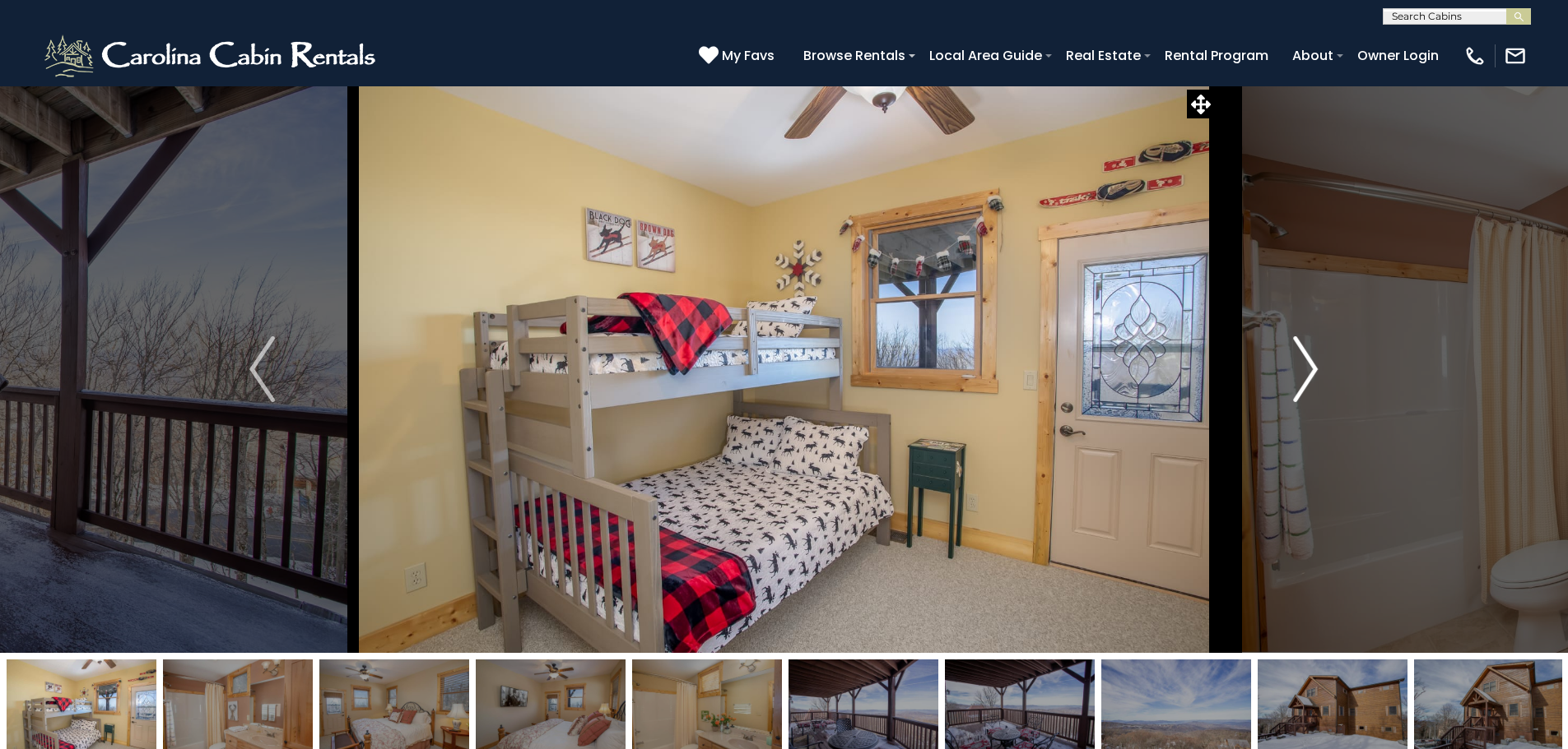
click at [1317, 364] on img "Next" at bounding box center [1305, 369] width 24 height 65
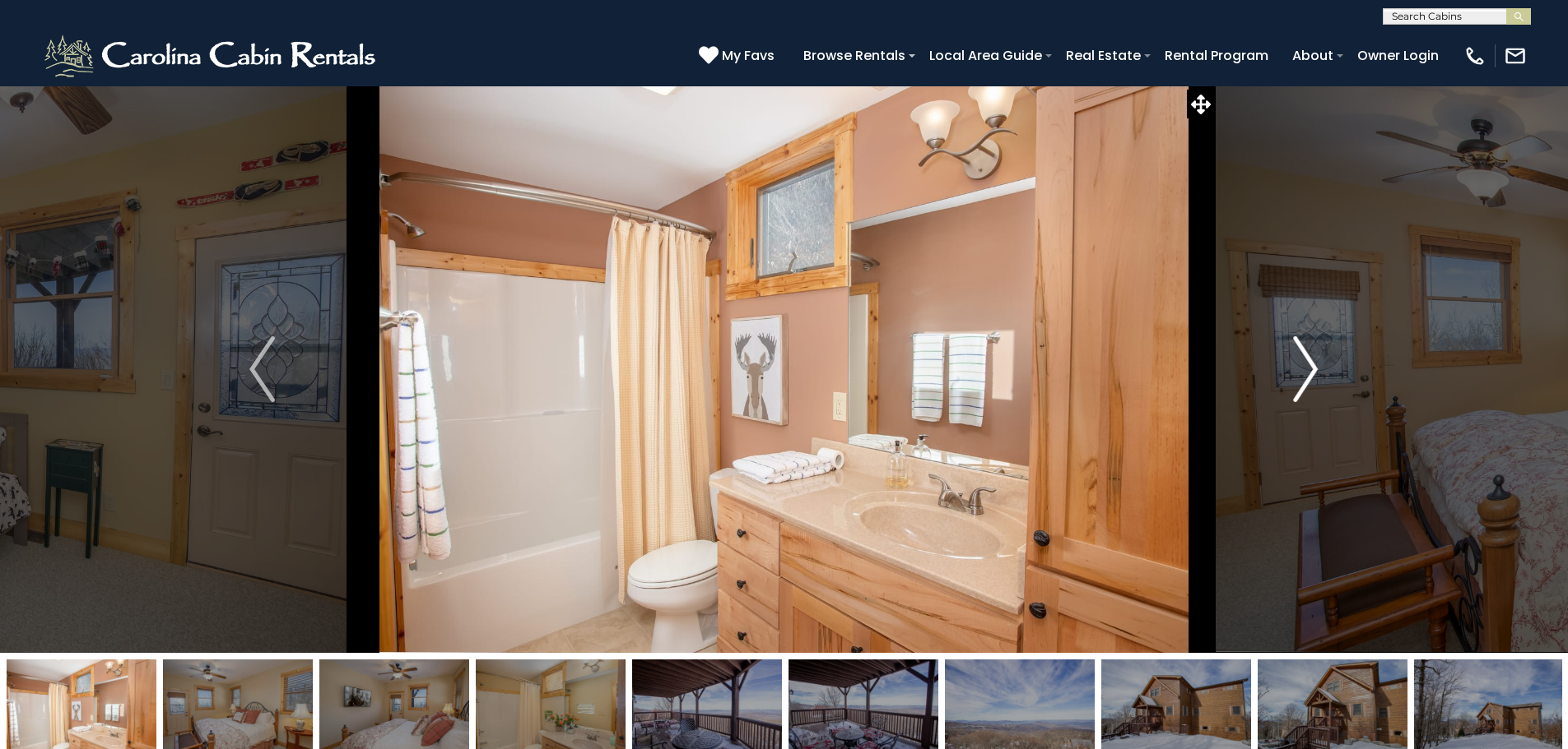
click at [1317, 364] on img "Next" at bounding box center [1305, 369] width 24 height 65
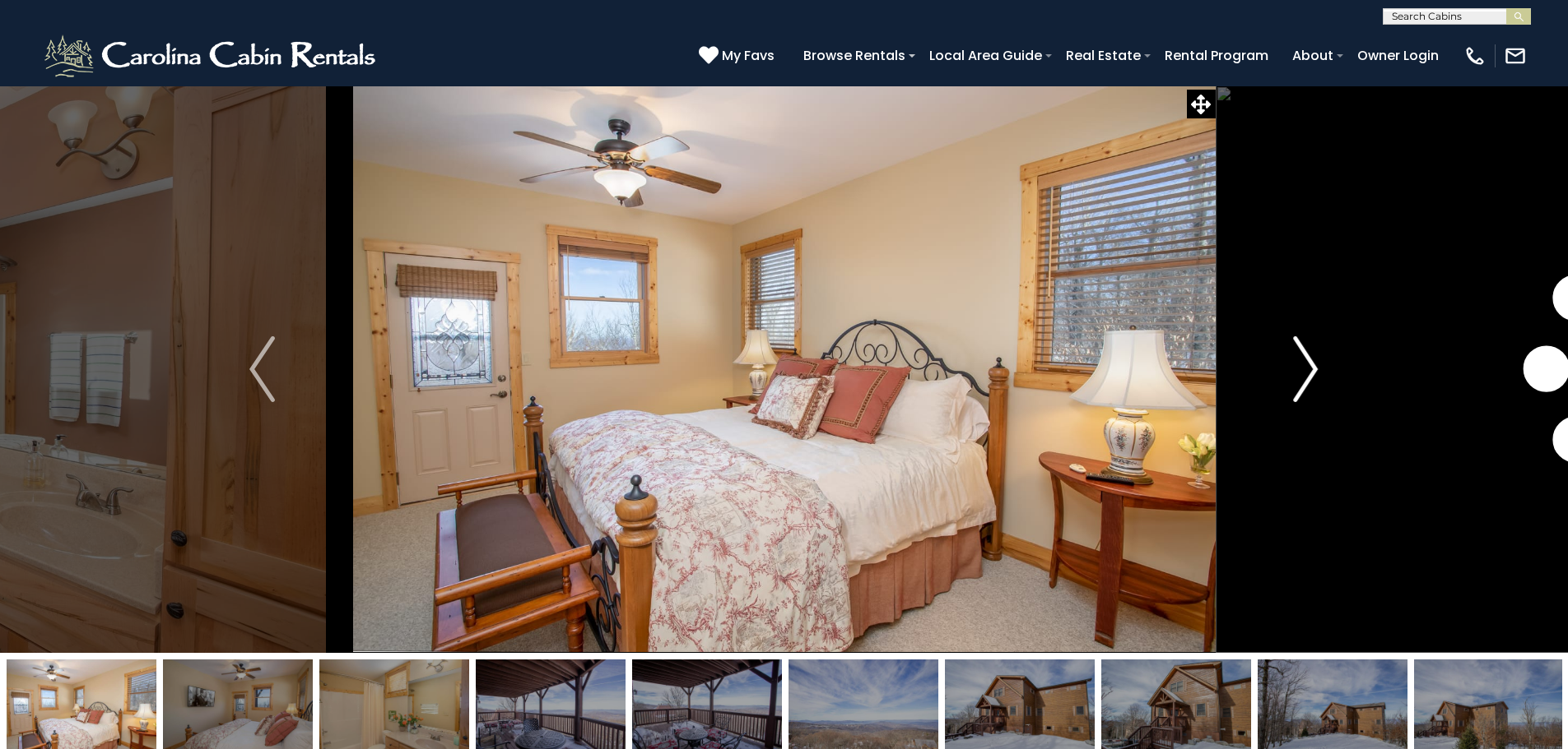
click at [1317, 364] on img "Next" at bounding box center [1305, 369] width 24 height 65
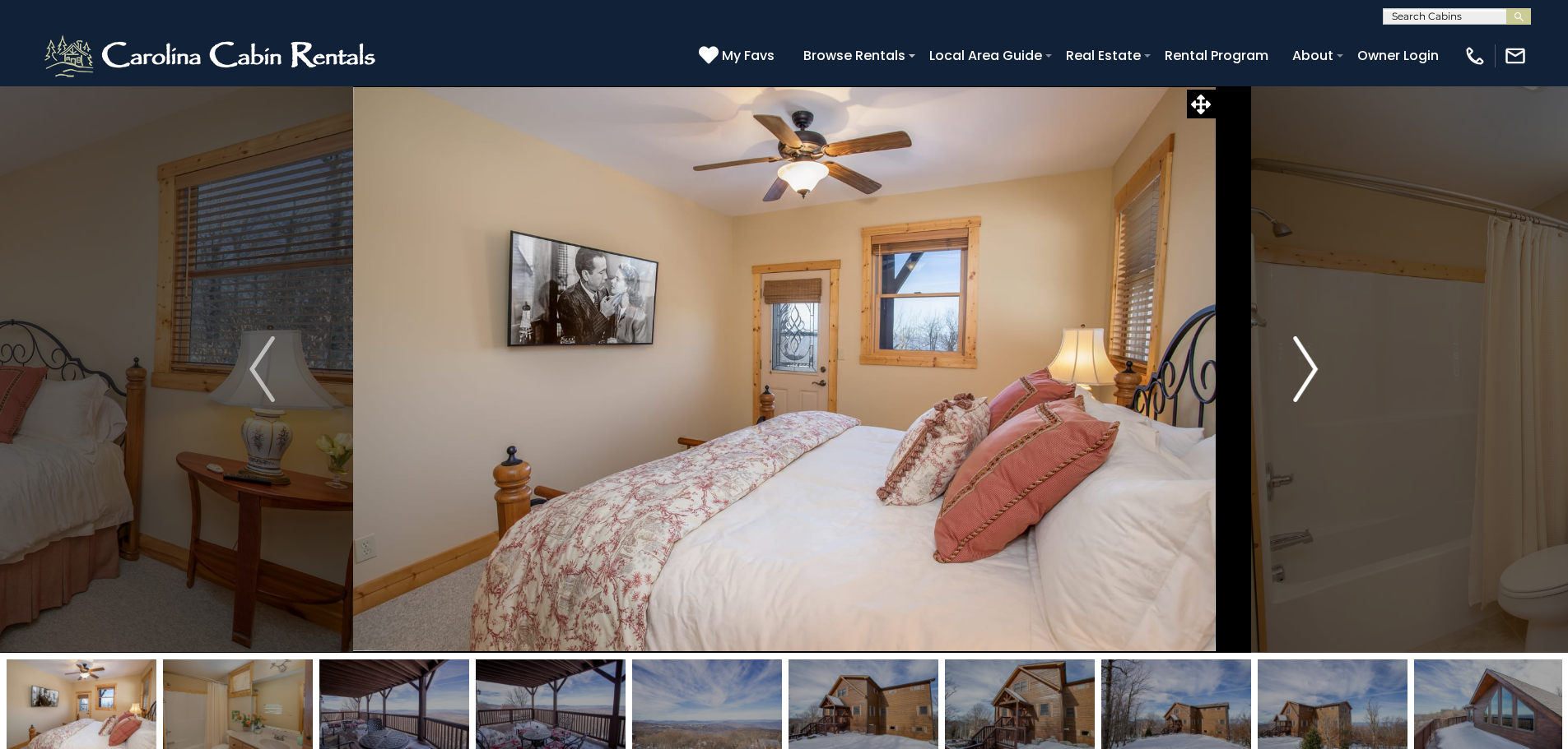
click at [1317, 364] on img "Next" at bounding box center [1305, 369] width 24 height 65
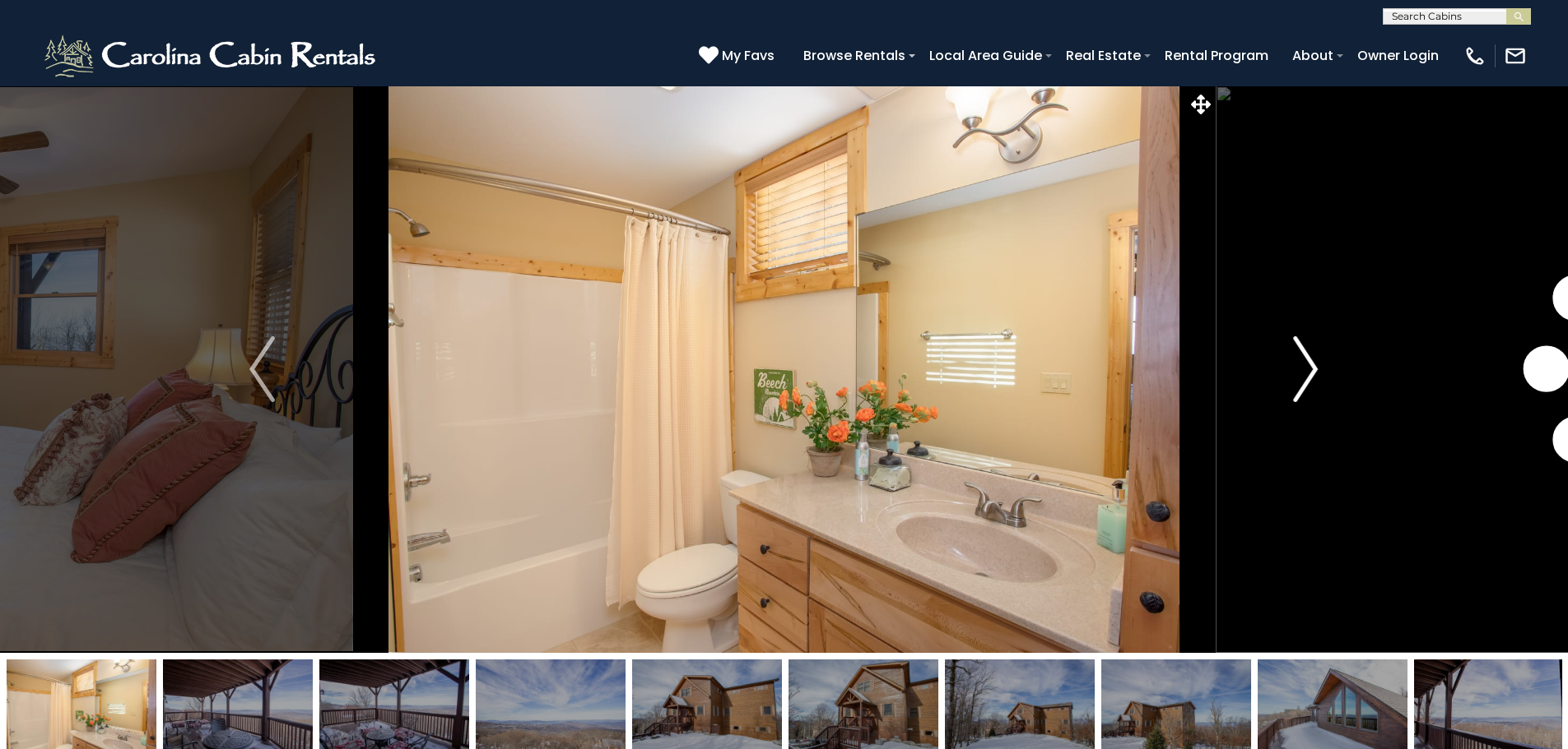
click at [1317, 364] on img "Next" at bounding box center [1305, 369] width 24 height 65
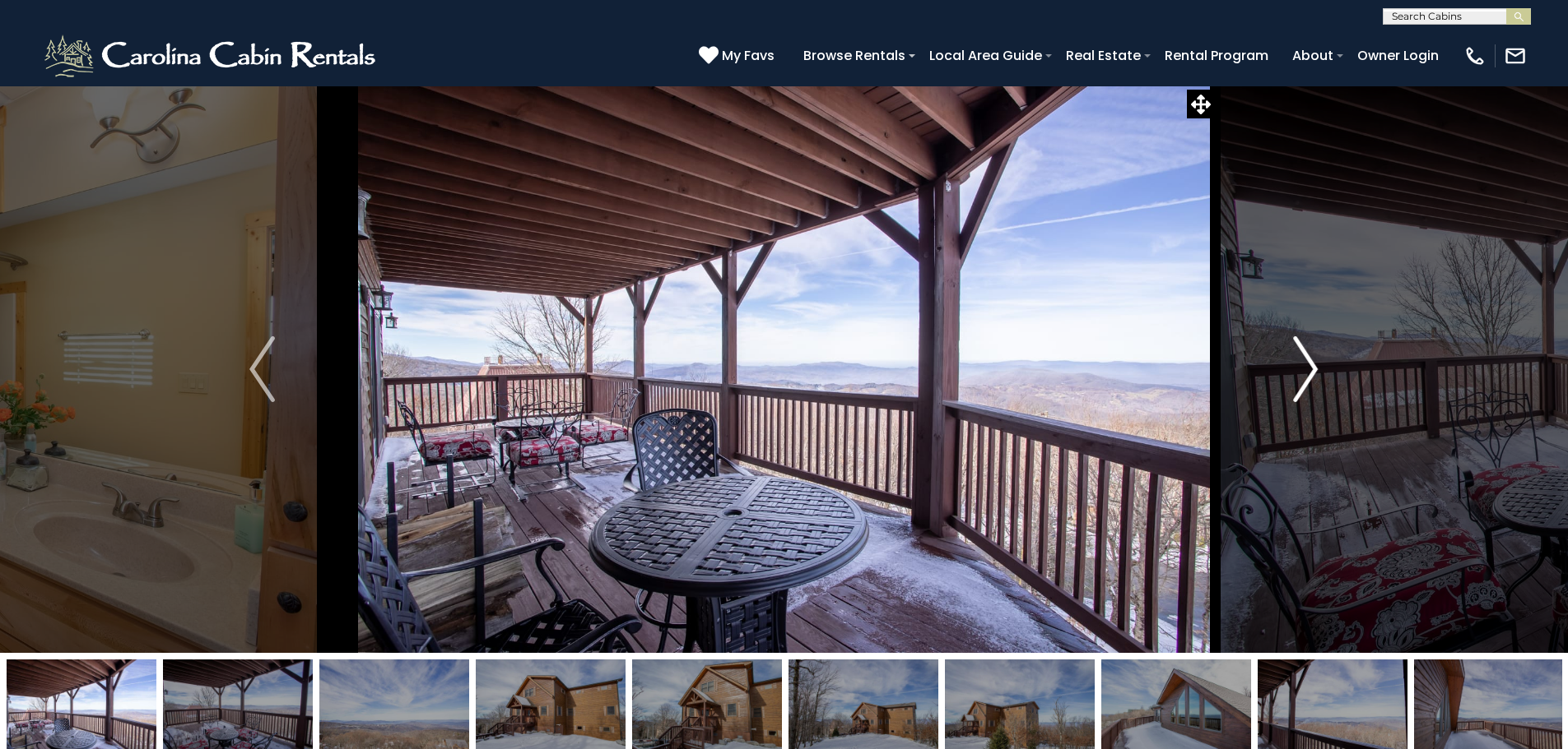
click at [1317, 364] on img "Next" at bounding box center [1305, 369] width 24 height 65
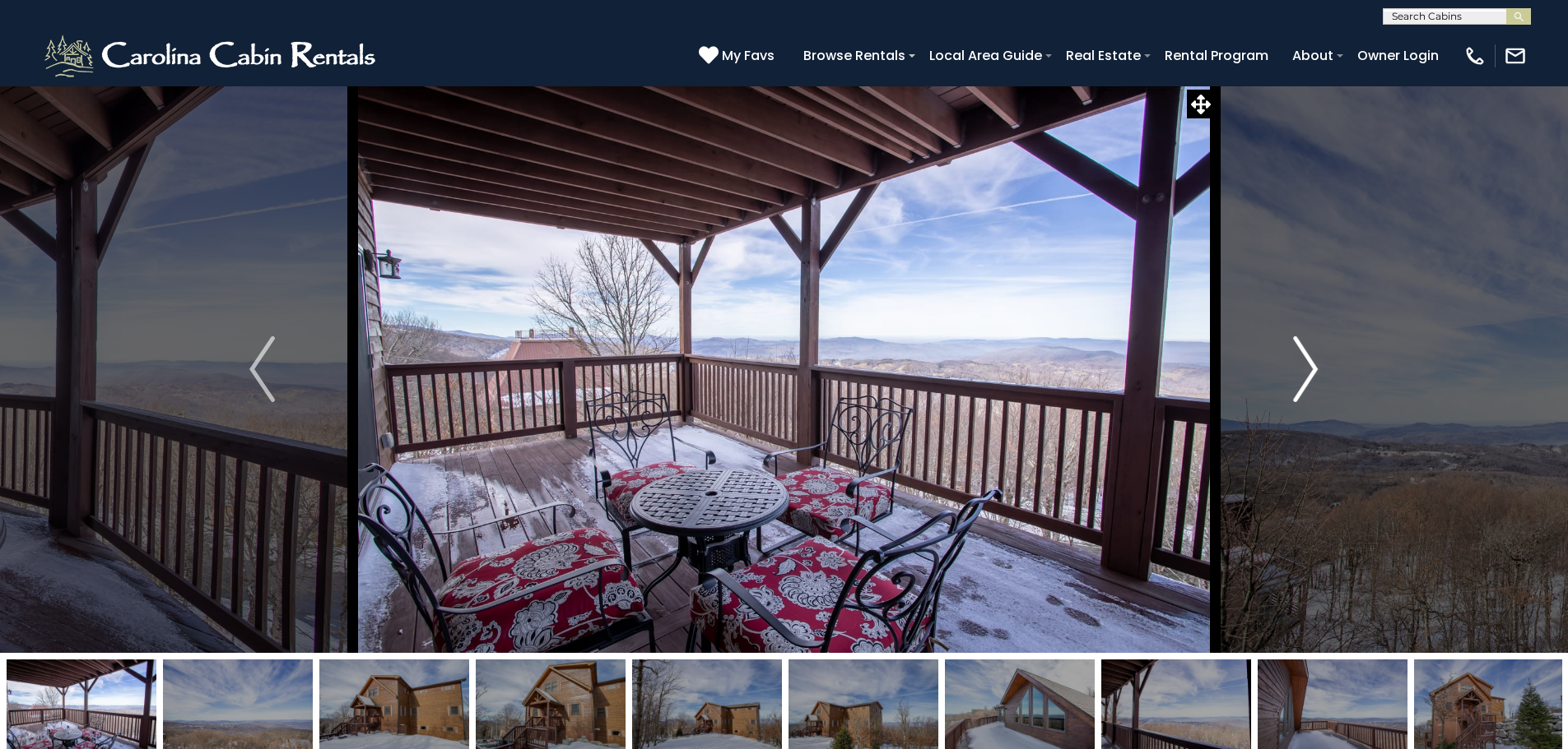
click at [1317, 364] on img "Next" at bounding box center [1305, 369] width 24 height 65
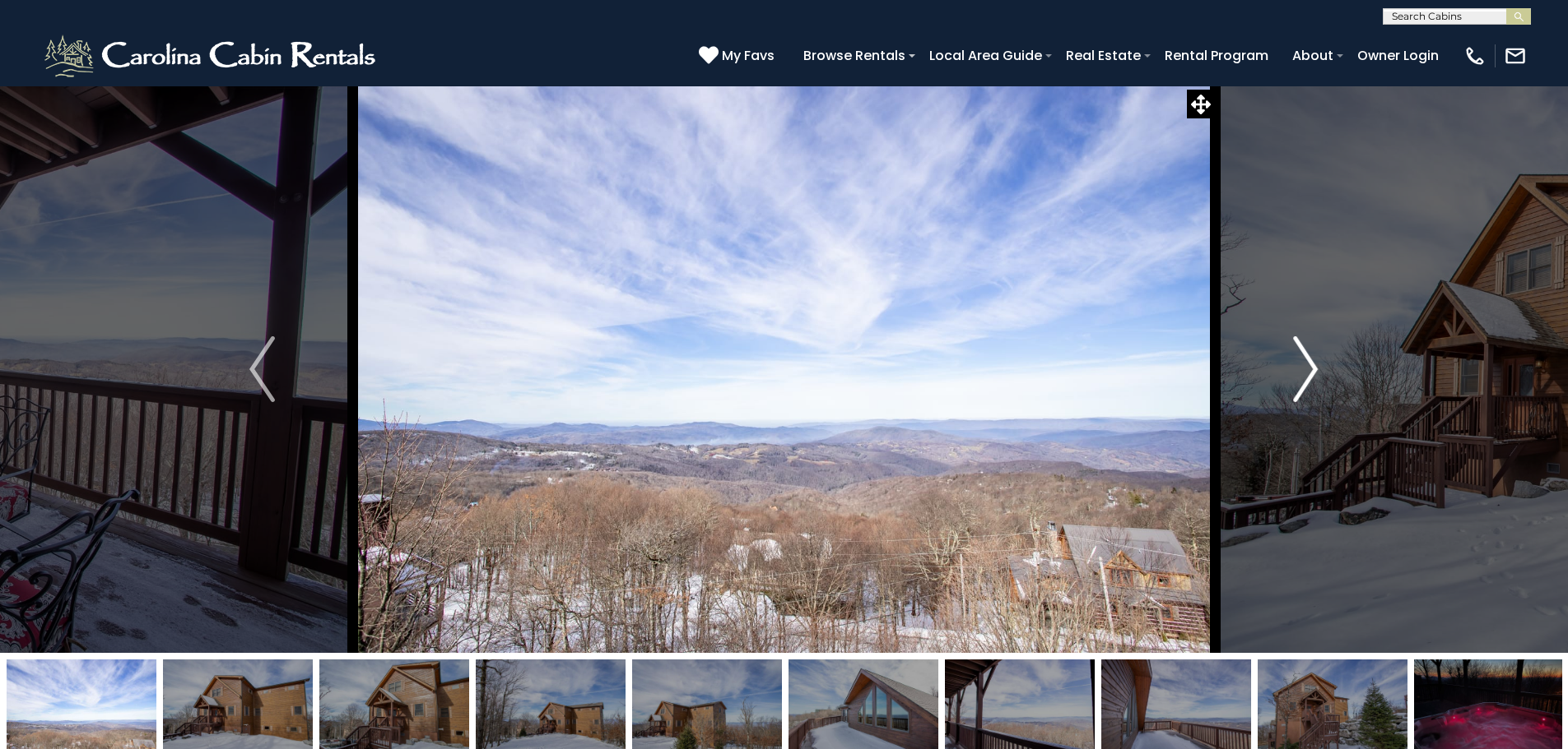
click at [1317, 364] on img "Next" at bounding box center [1305, 369] width 24 height 65
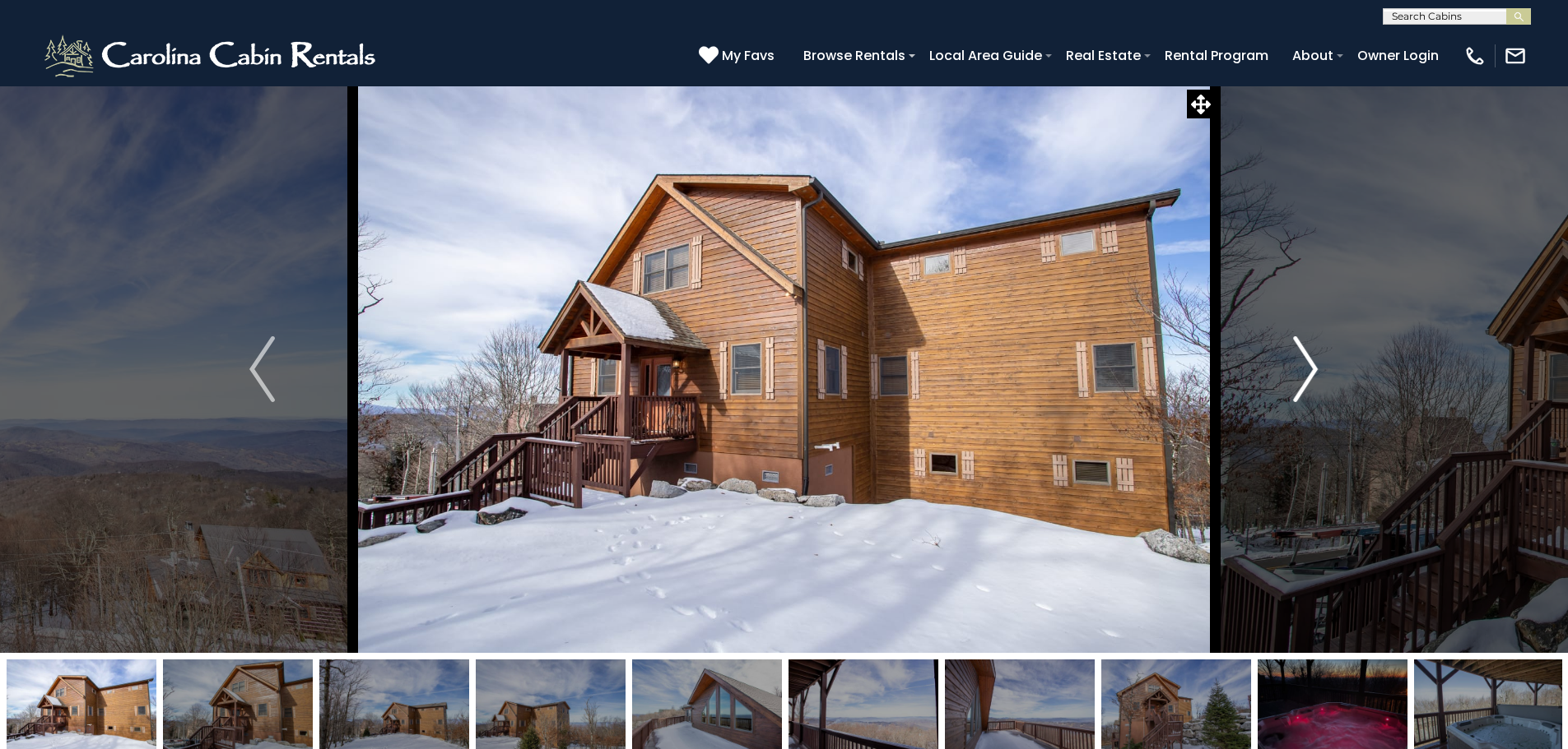
click at [1317, 364] on img "Next" at bounding box center [1305, 369] width 24 height 65
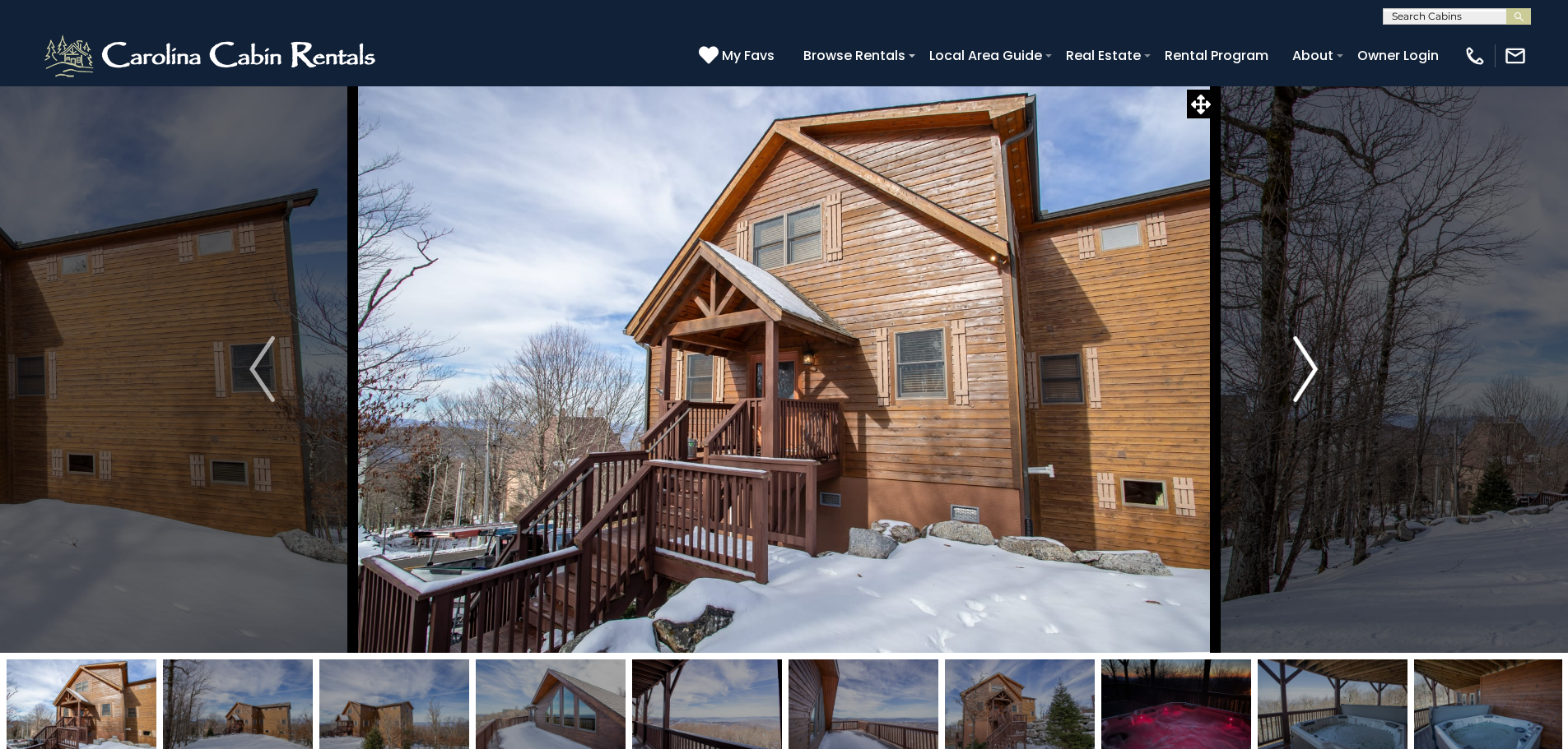
click at [1317, 364] on img "Next" at bounding box center [1305, 369] width 24 height 65
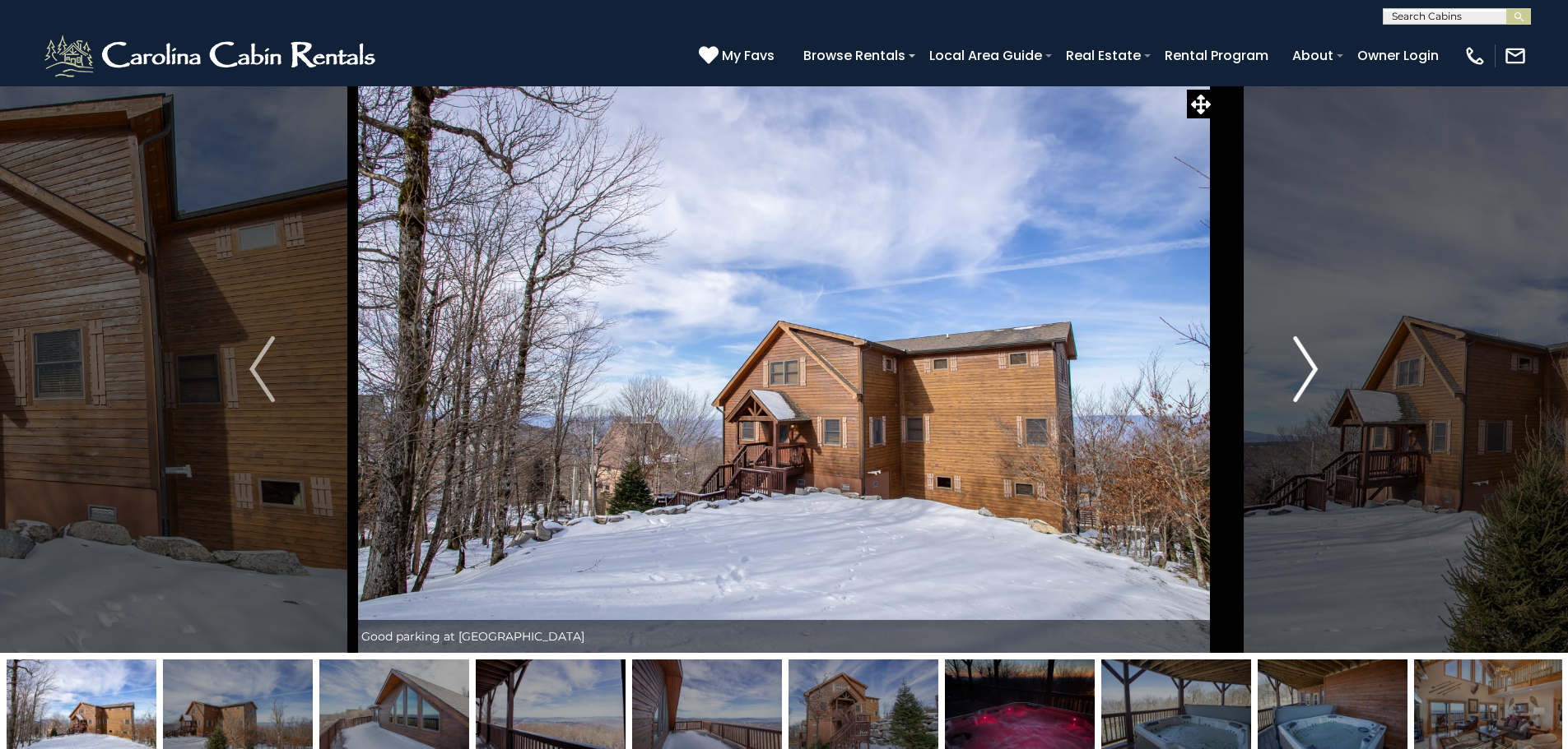
click at [1317, 364] on img "Next" at bounding box center [1305, 369] width 24 height 65
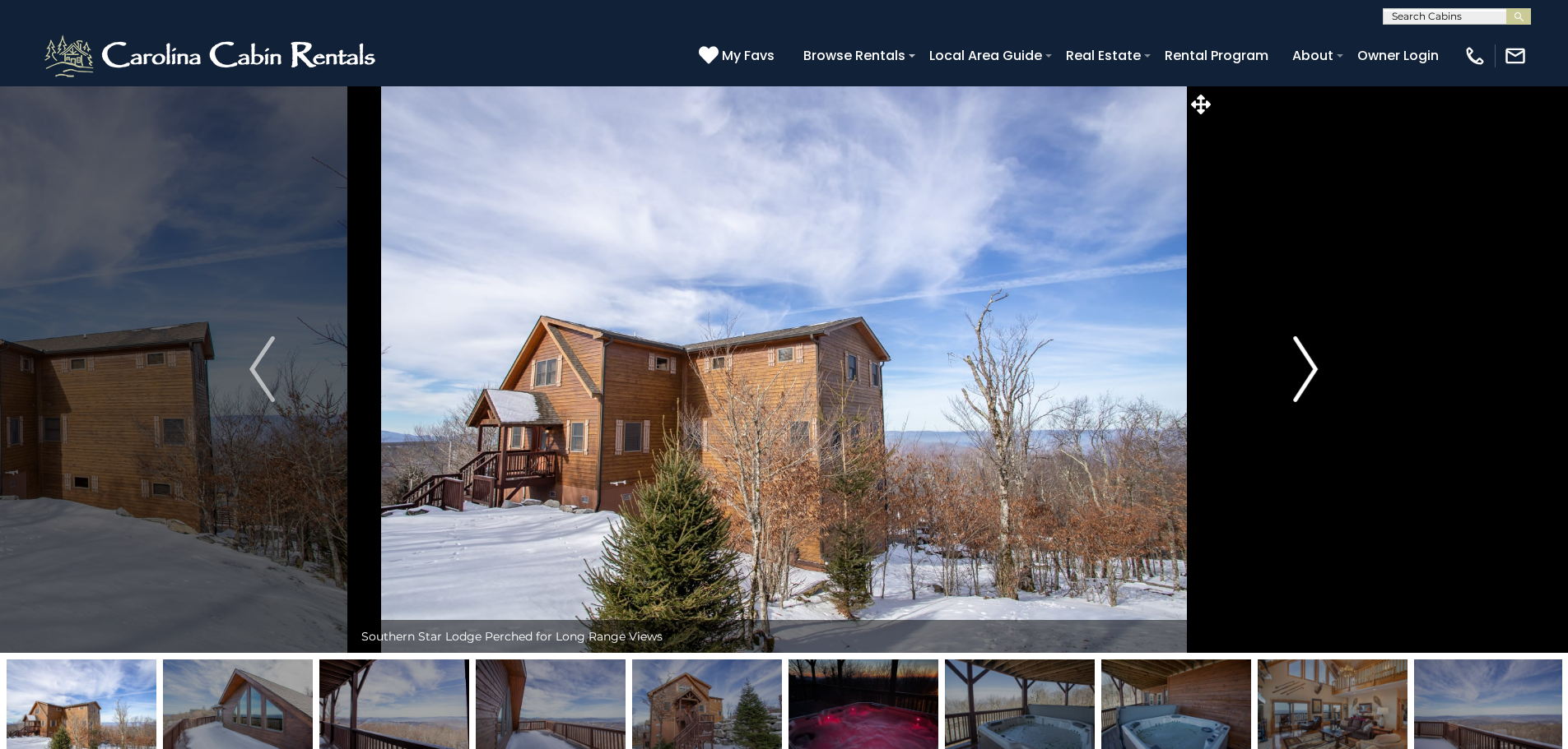
click at [1317, 364] on img "Next" at bounding box center [1305, 369] width 24 height 65
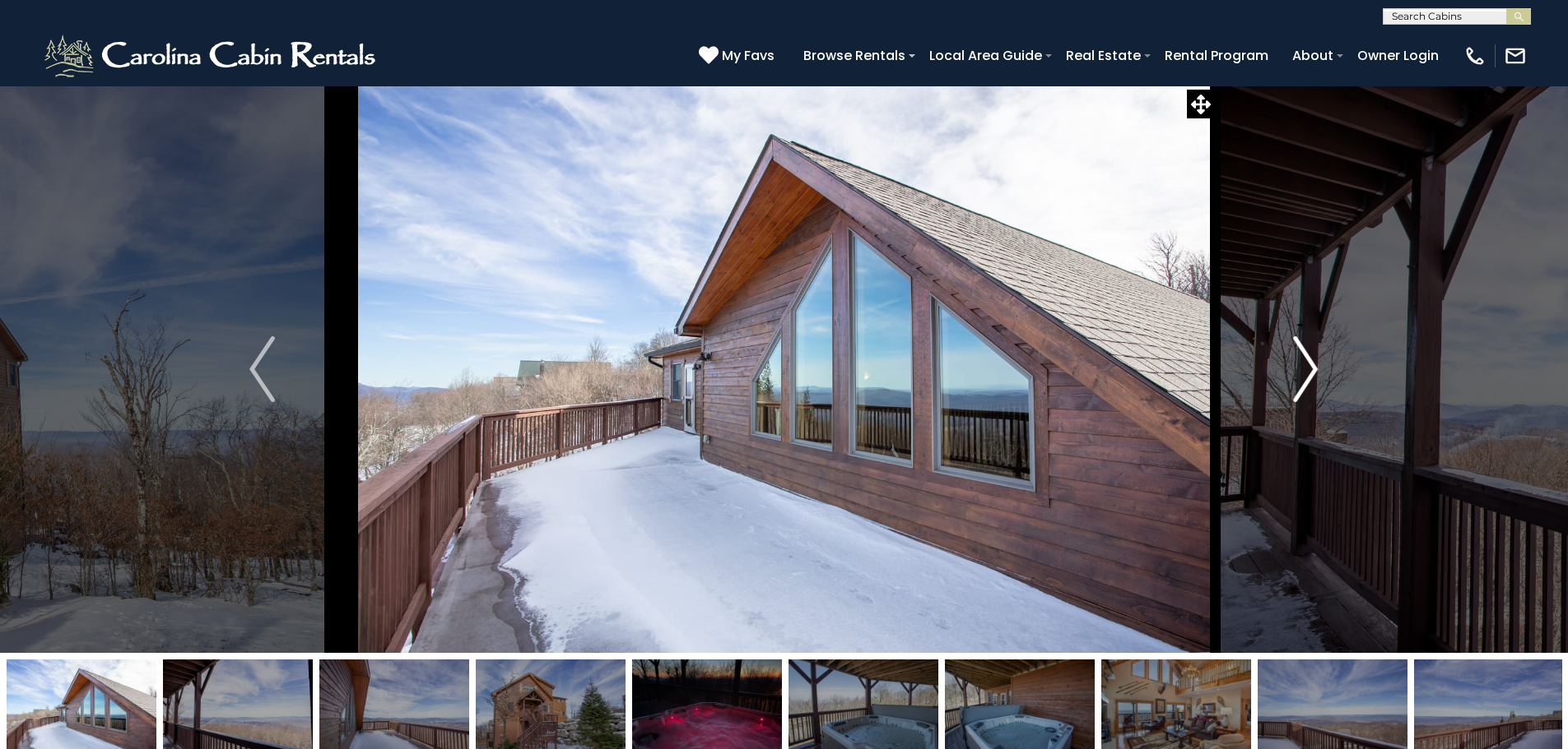
click at [1317, 364] on img "Next" at bounding box center [1305, 369] width 24 height 65
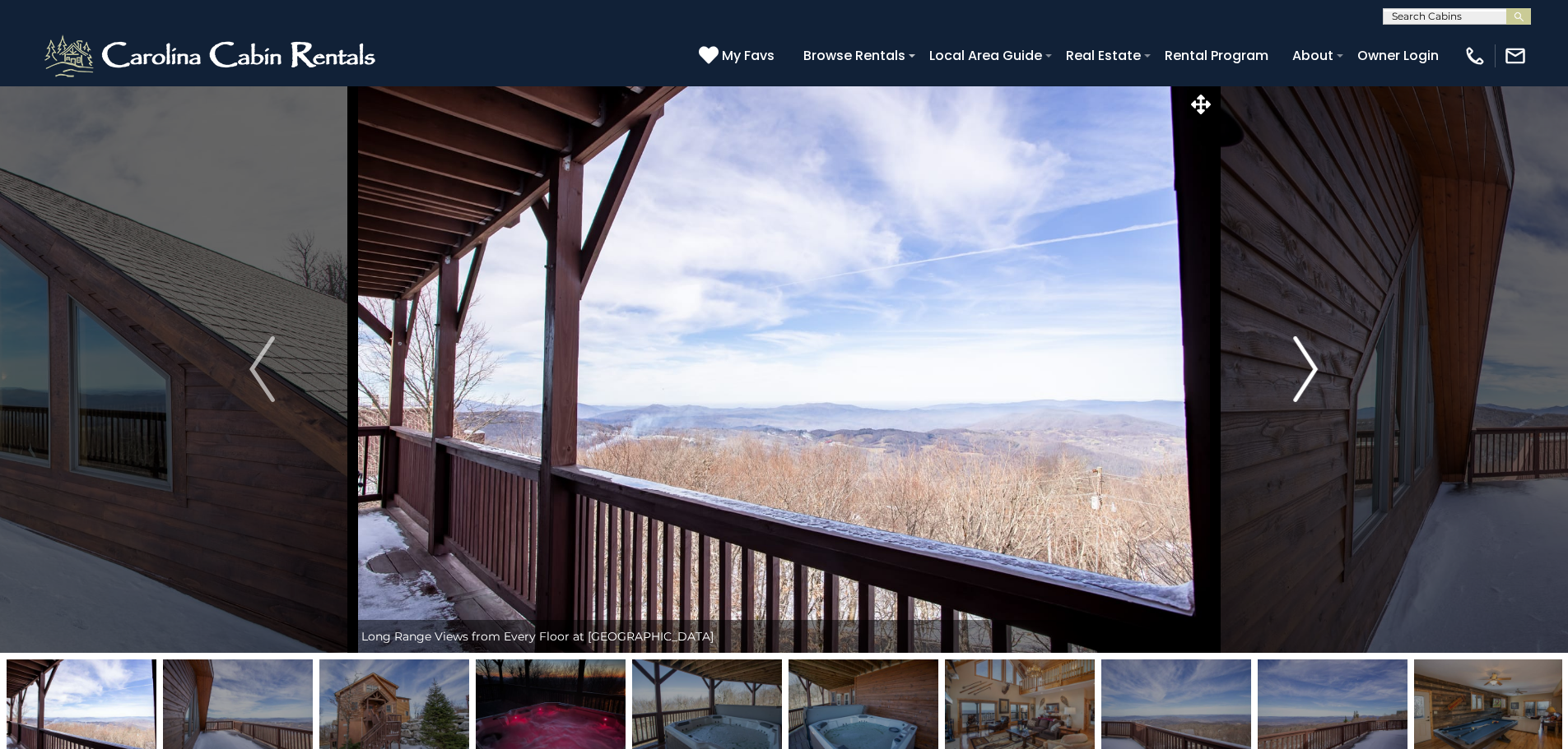
click at [1317, 364] on img "Next" at bounding box center [1305, 369] width 24 height 65
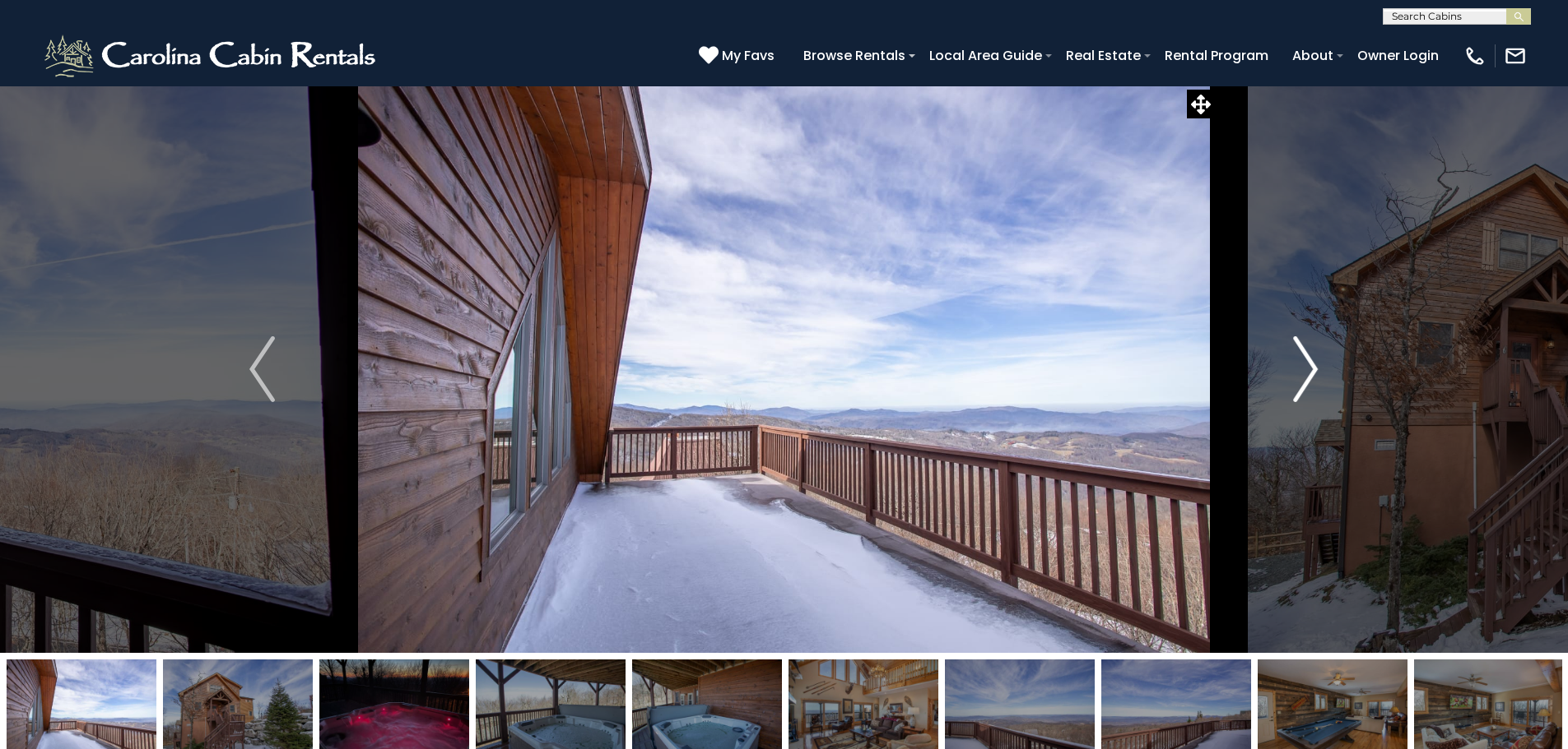
click at [1317, 364] on img "Next" at bounding box center [1305, 369] width 24 height 65
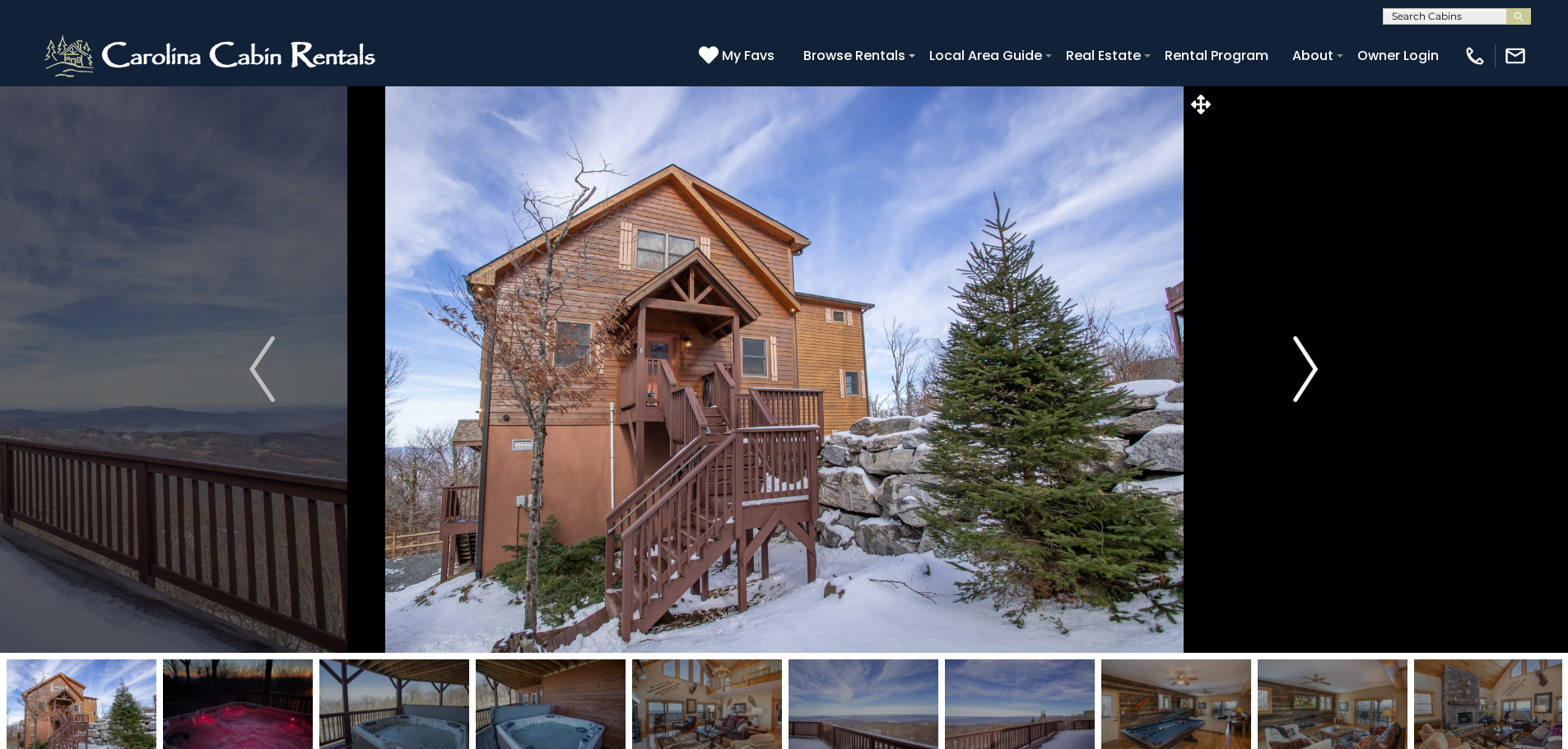
click at [1317, 364] on img "Next" at bounding box center [1305, 369] width 24 height 65
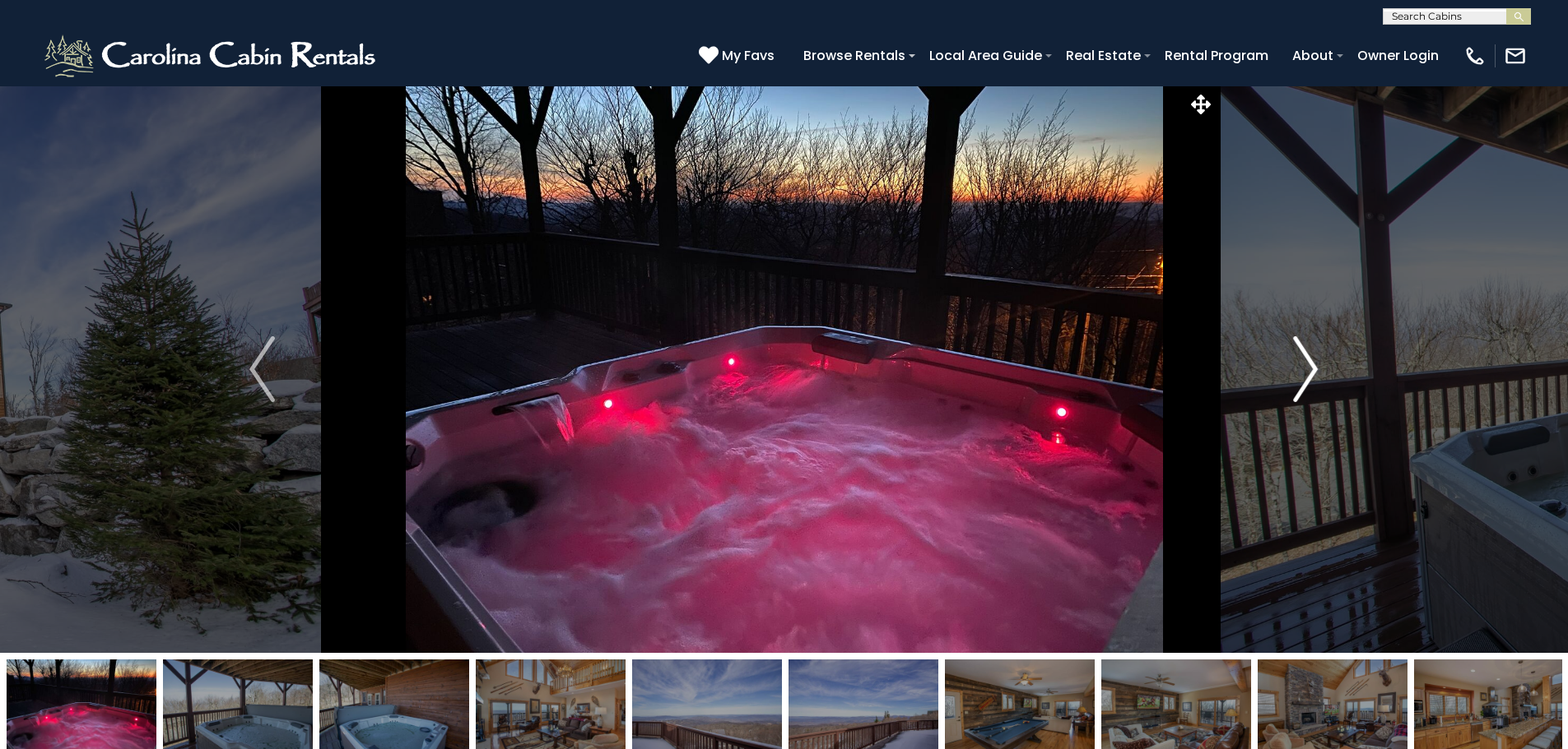
click at [1317, 364] on img "Next" at bounding box center [1305, 369] width 24 height 65
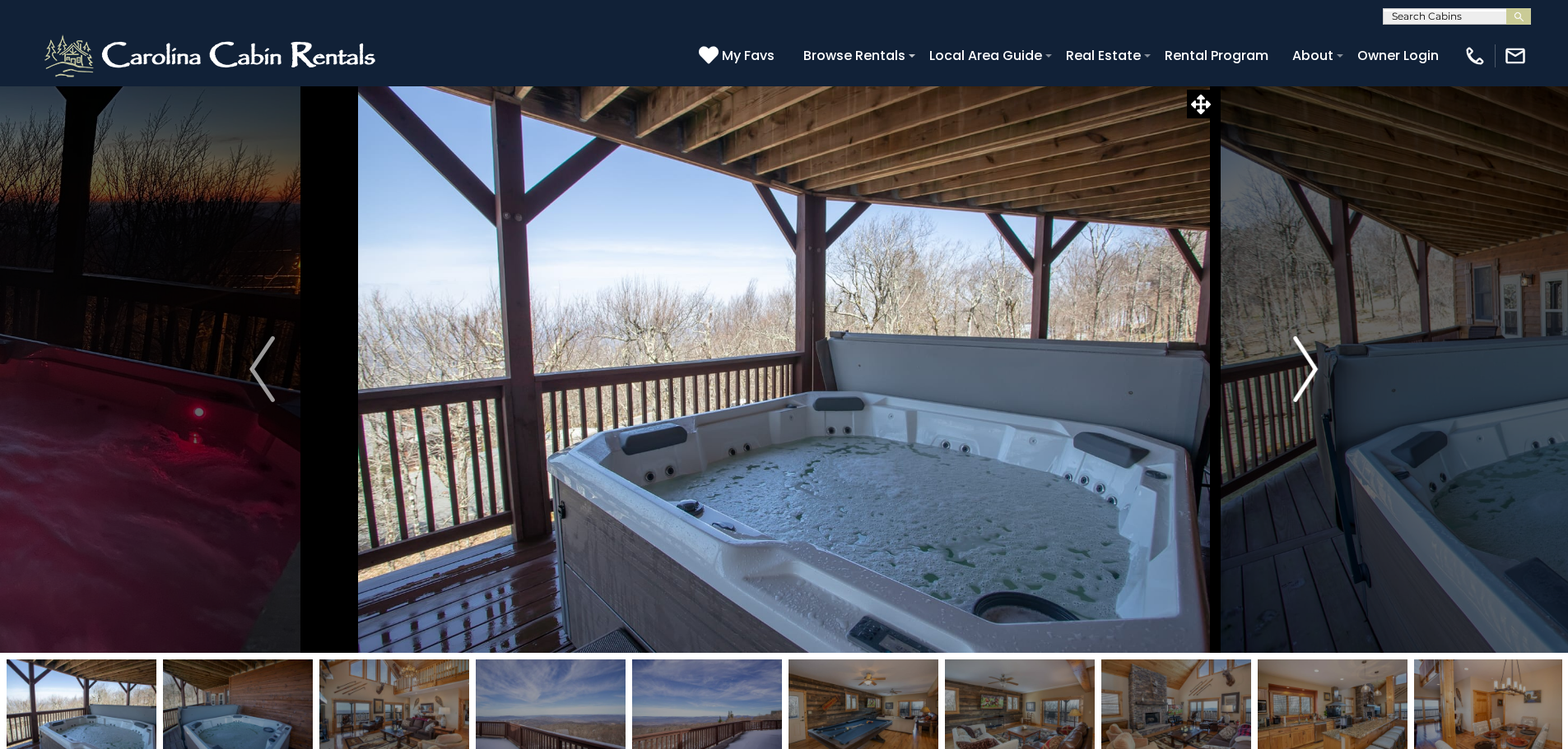
click at [1317, 364] on img "Next" at bounding box center [1305, 369] width 24 height 65
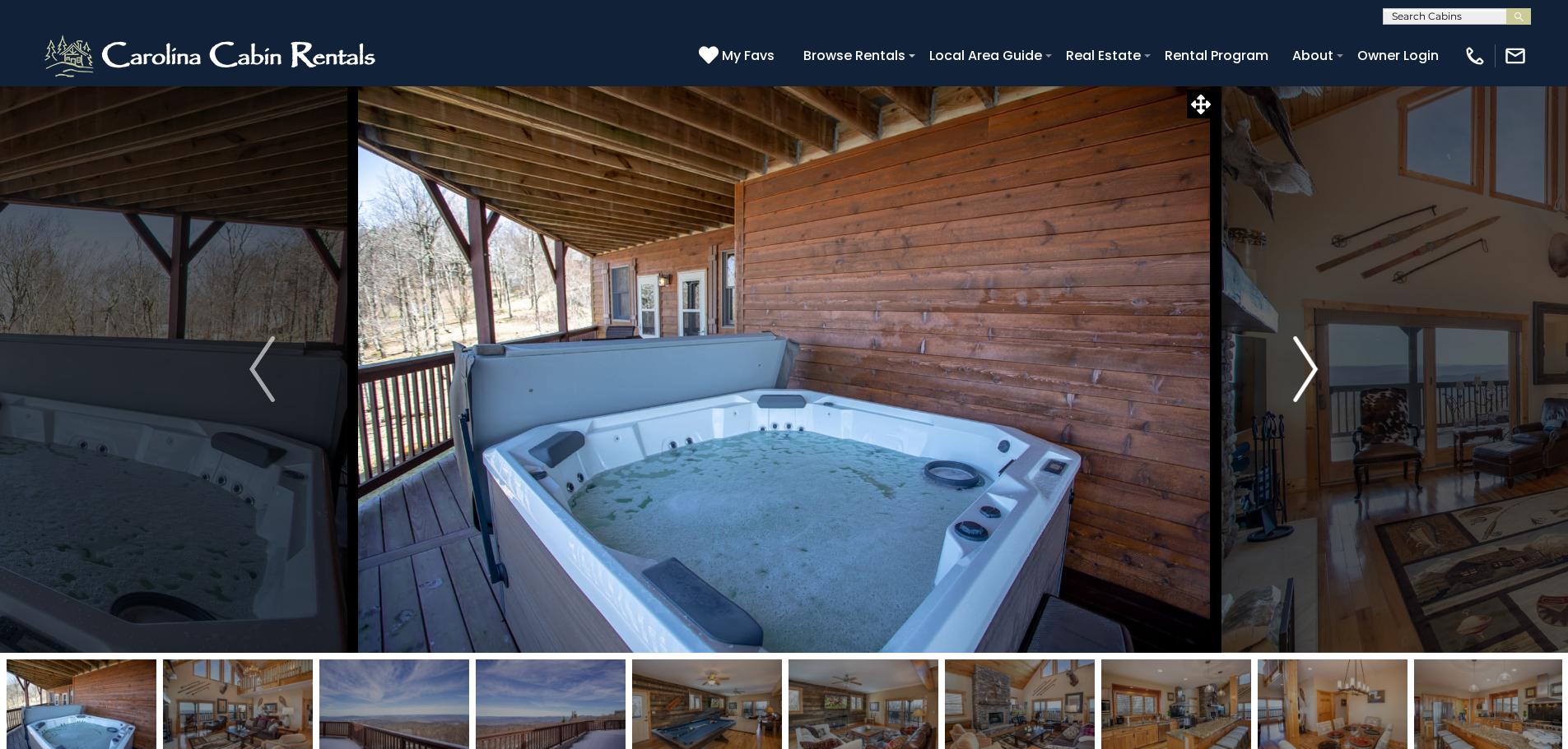
click at [1317, 364] on img "Next" at bounding box center [1305, 369] width 24 height 65
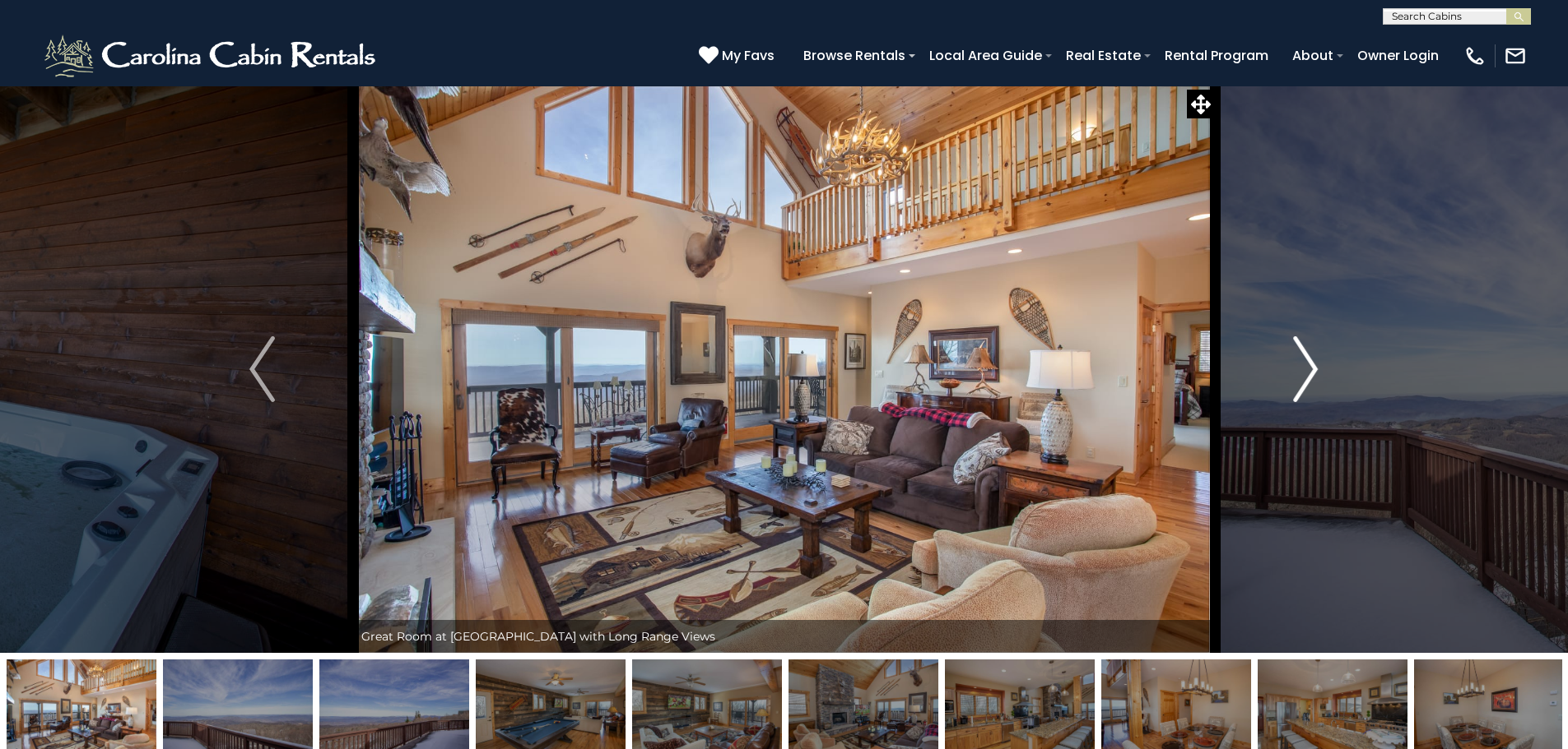
click at [1317, 364] on img "Next" at bounding box center [1305, 369] width 24 height 65
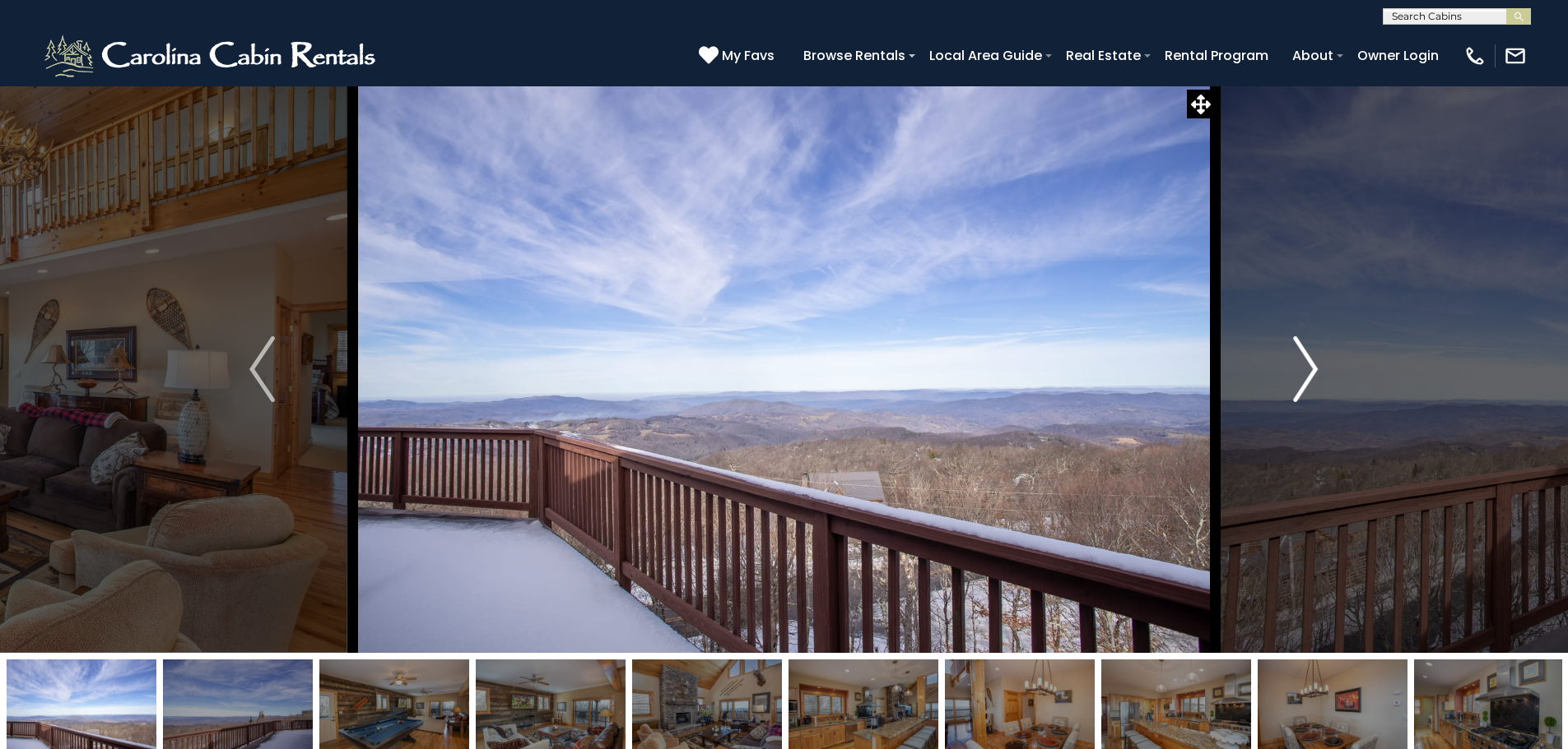
click at [1317, 364] on img "Next" at bounding box center [1305, 369] width 24 height 65
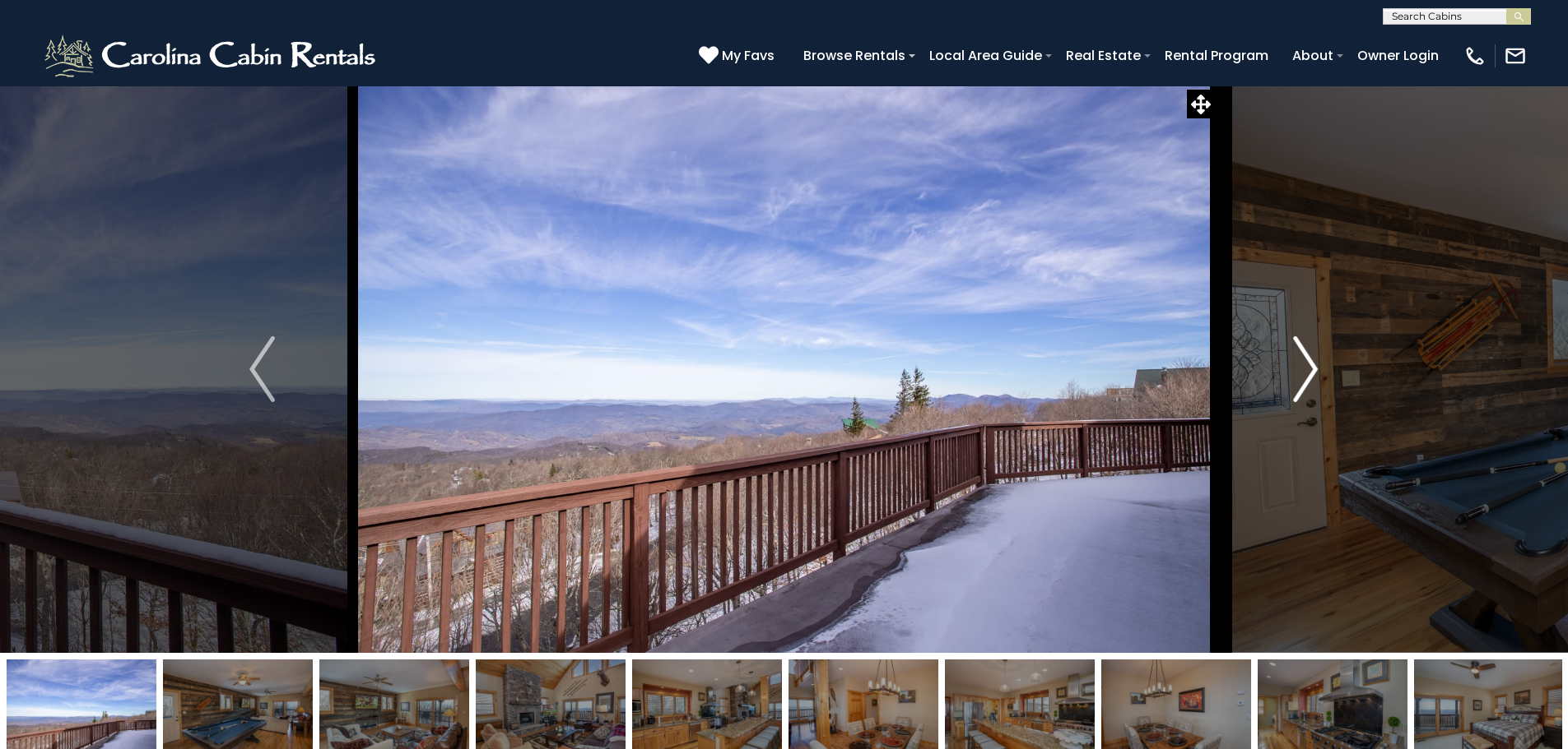
click at [1317, 364] on img "Next" at bounding box center [1305, 369] width 24 height 65
